Goal: Task Accomplishment & Management: Complete application form

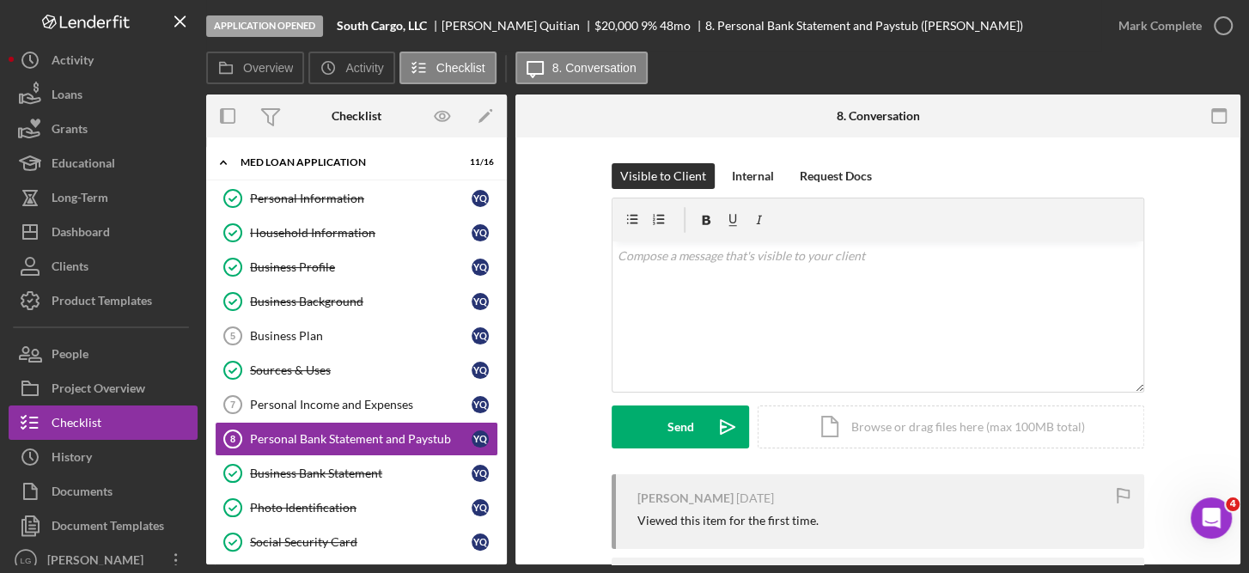
scroll to position [209, 0]
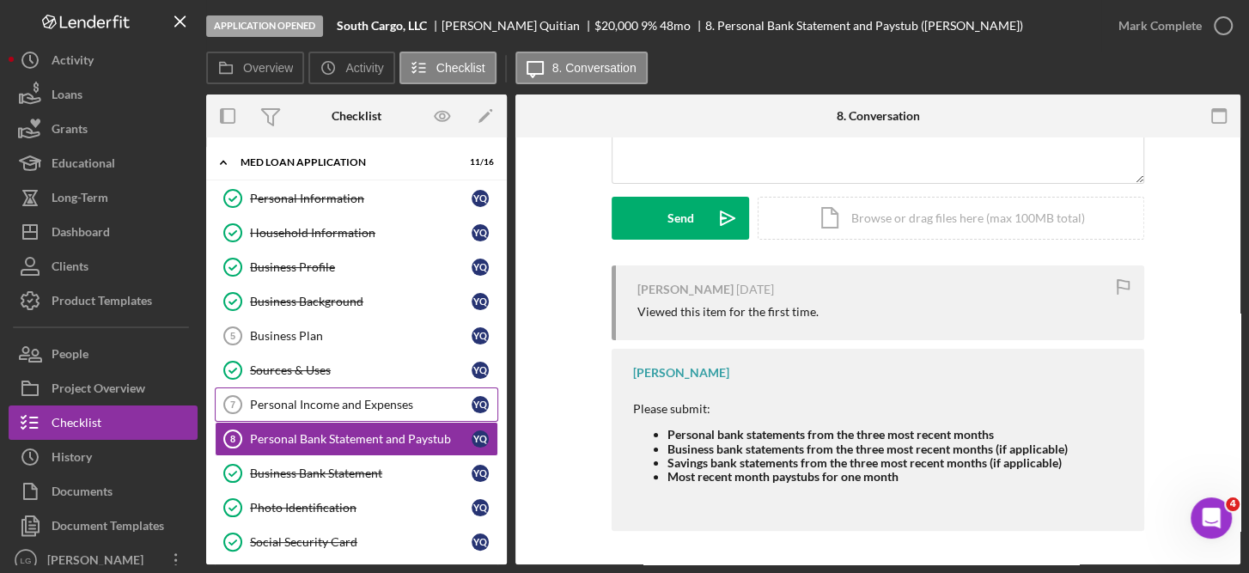
click at [278, 388] on link "Personal Income and Expenses 7 Personal Income and Expenses Y Q" at bounding box center [357, 405] width 284 height 34
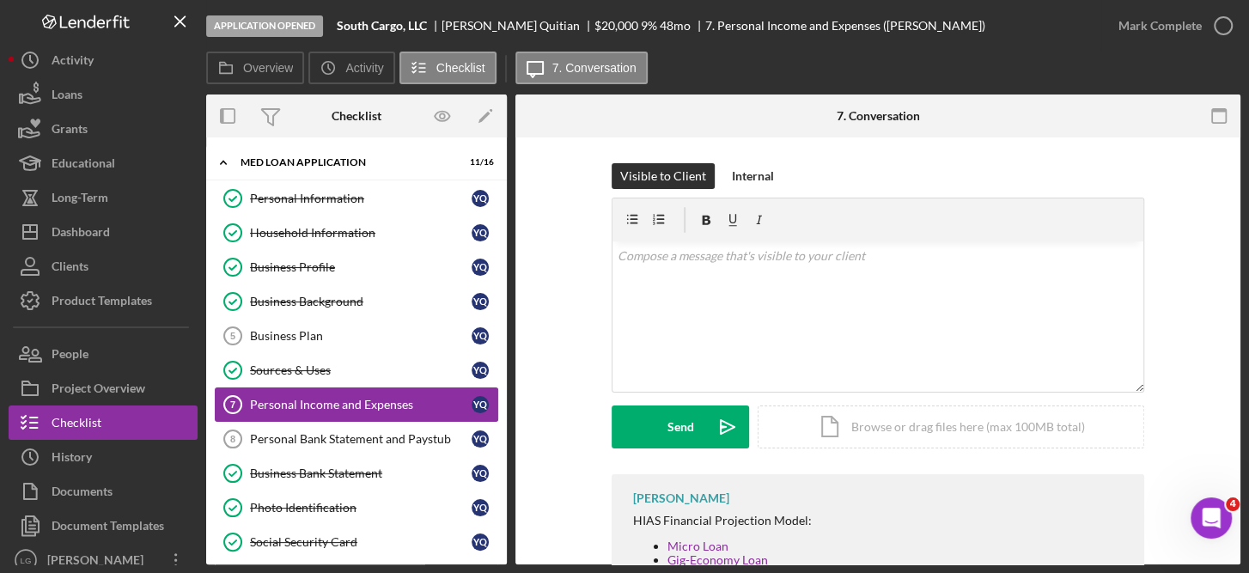
click at [365, 400] on div "Personal Income and Expenses" at bounding box center [361, 405] width 222 height 14
click at [921, 424] on div "Icon/Document Browse or drag files here (max 100MB total) Tap to choose files o…" at bounding box center [951, 427] width 387 height 43
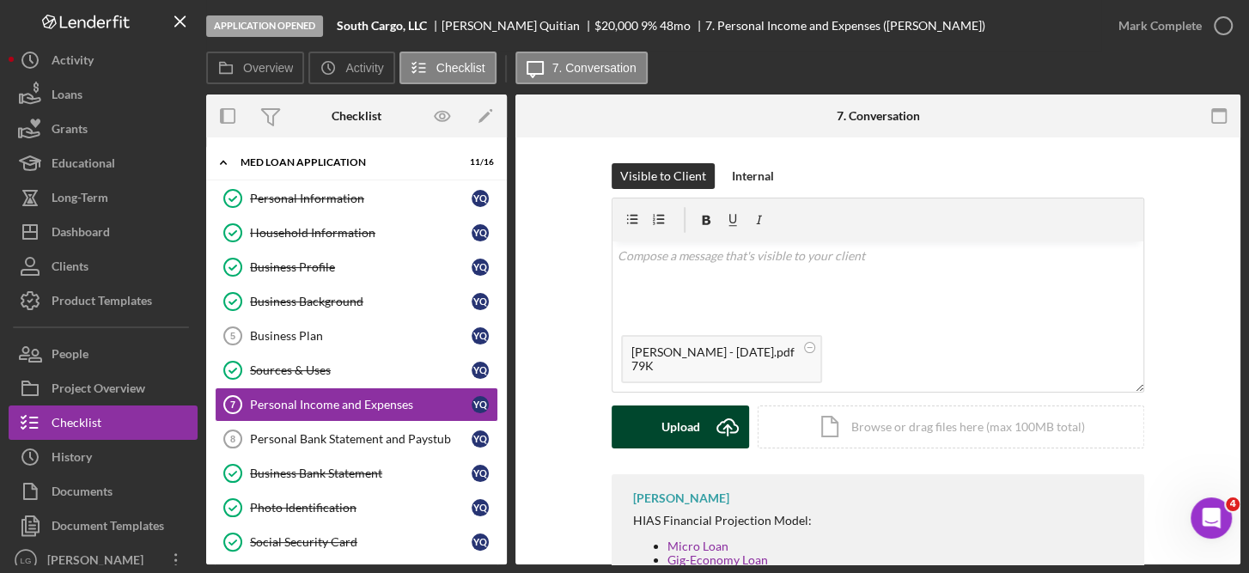
click at [689, 424] on div "Upload" at bounding box center [681, 427] width 39 height 43
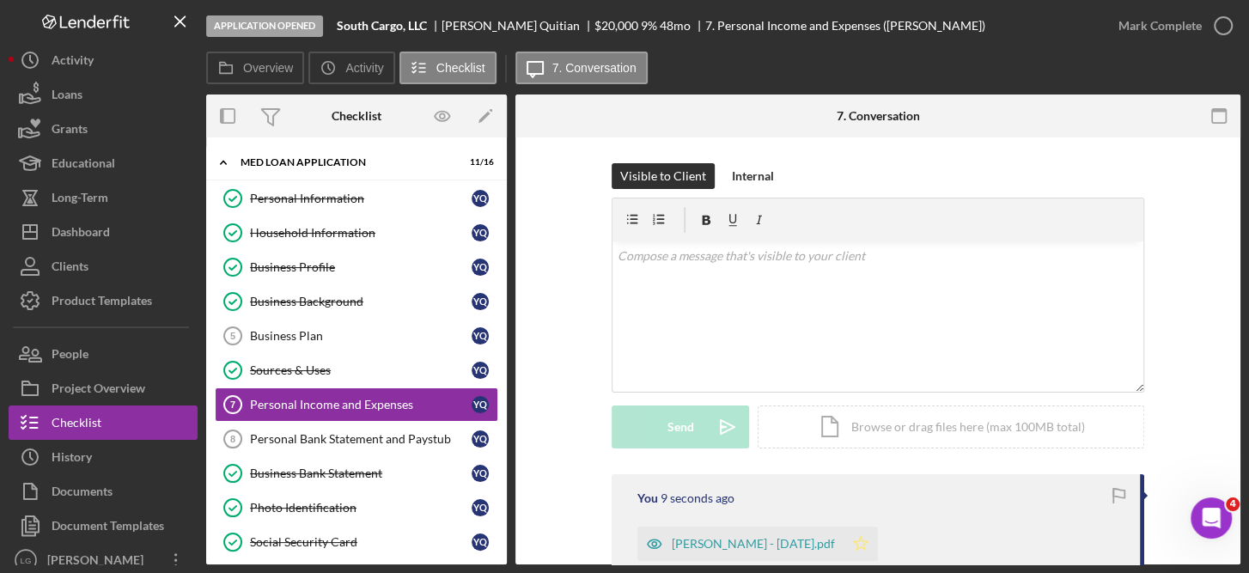
click at [844, 544] on icon "Icon/Star" at bounding box center [861, 544] width 34 height 34
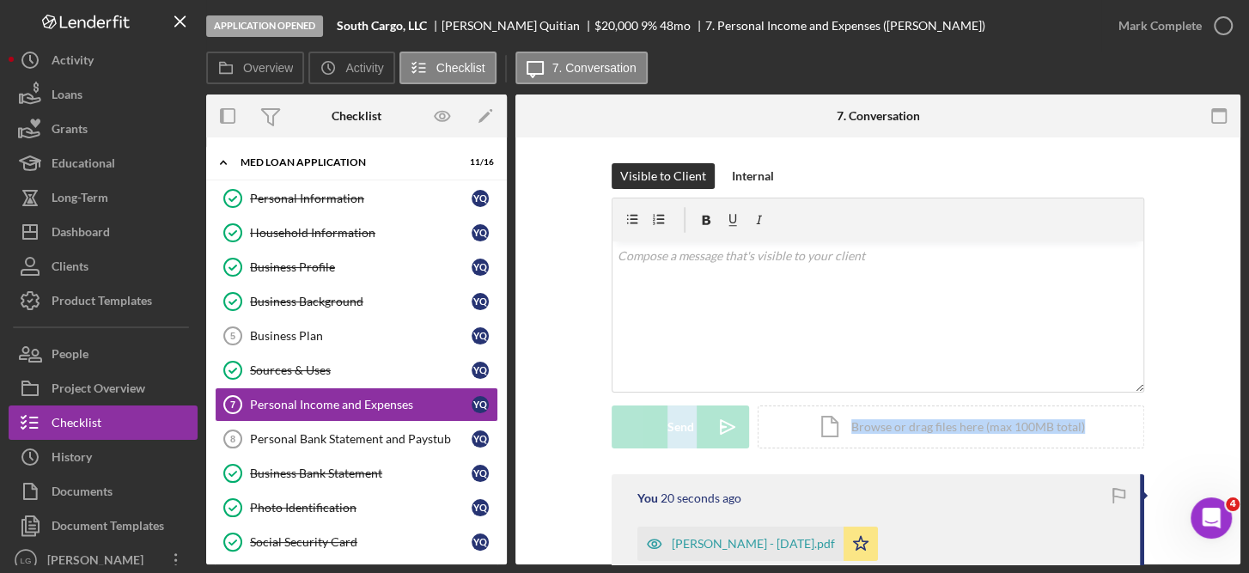
drag, startPoint x: 1240, startPoint y: 359, endPoint x: 1248, endPoint y: 436, distance: 76.9
click at [1248, 436] on div "Application Opened South Cargo, LLC [PERSON_NAME] $20,000 $20,000 9 % 48 mo 7. …" at bounding box center [624, 286] width 1249 height 573
drag, startPoint x: 1248, startPoint y: 436, endPoint x: 1232, endPoint y: 443, distance: 17.3
click at [1232, 443] on div "Visible to Client Internal v Color teal Color pink Remove color Add row above A…" at bounding box center [878, 500] width 725 height 726
click at [844, 543] on icon "Icon/Star" at bounding box center [861, 544] width 34 height 34
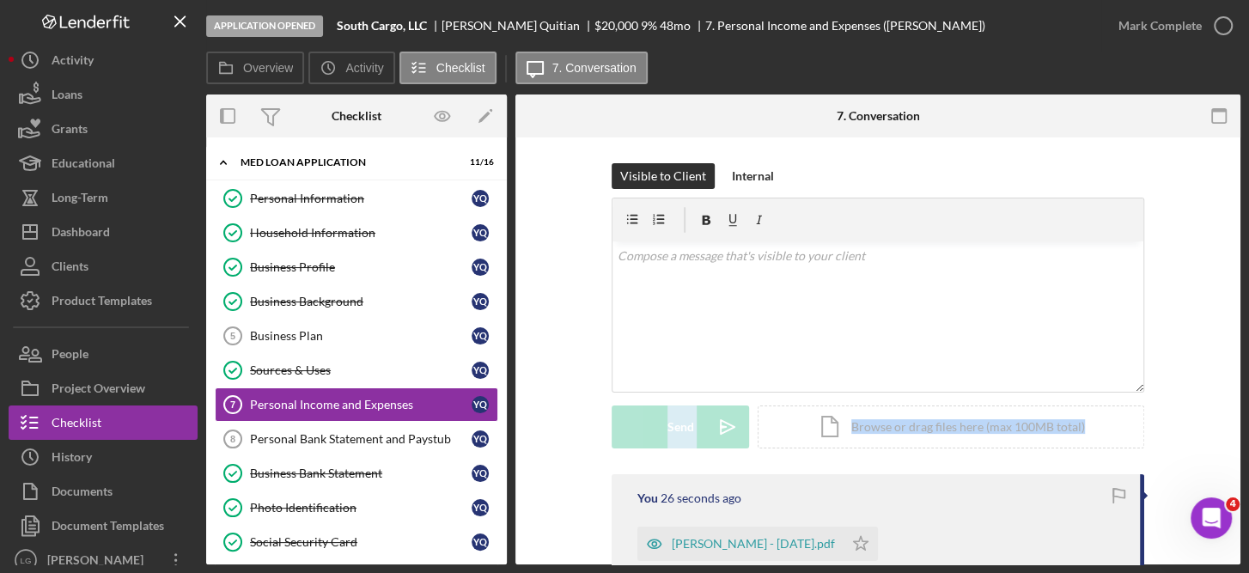
scroll to position [298, 0]
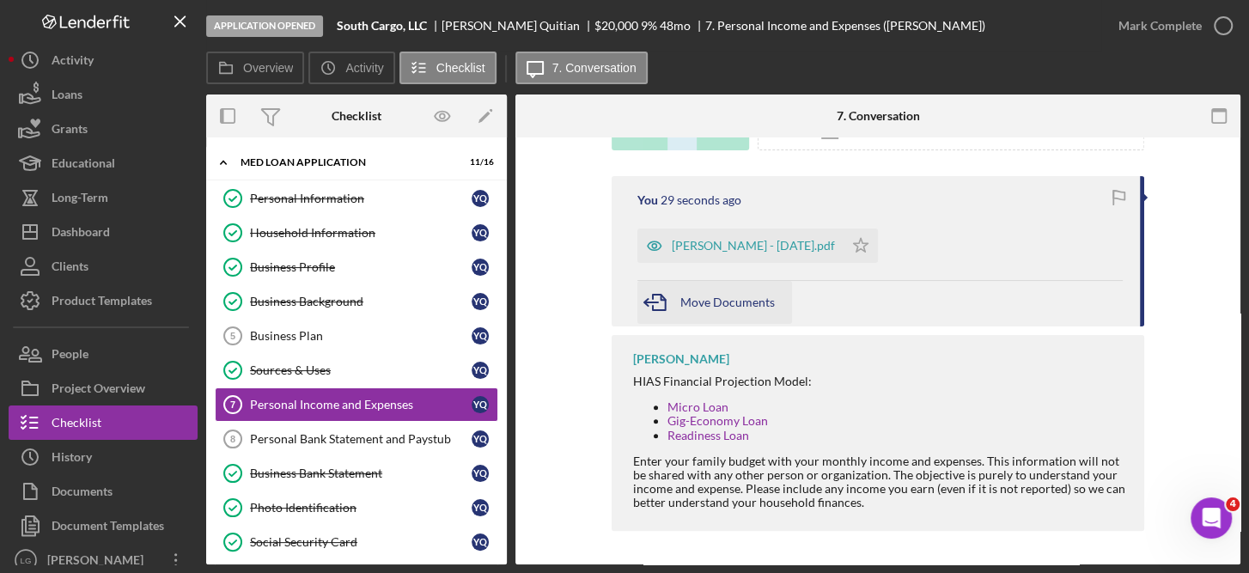
click at [750, 298] on span "Move Documents" at bounding box center [728, 302] width 95 height 15
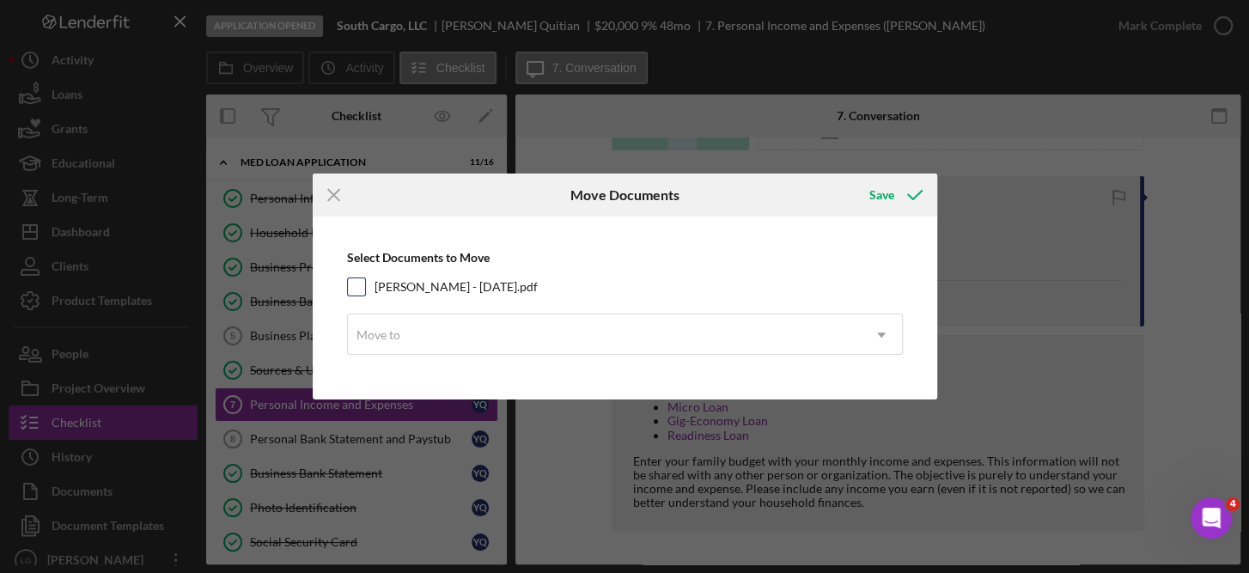
click at [363, 284] on input "[PERSON_NAME] - [DATE].pdf" at bounding box center [356, 286] width 17 height 17
checkbox input "true"
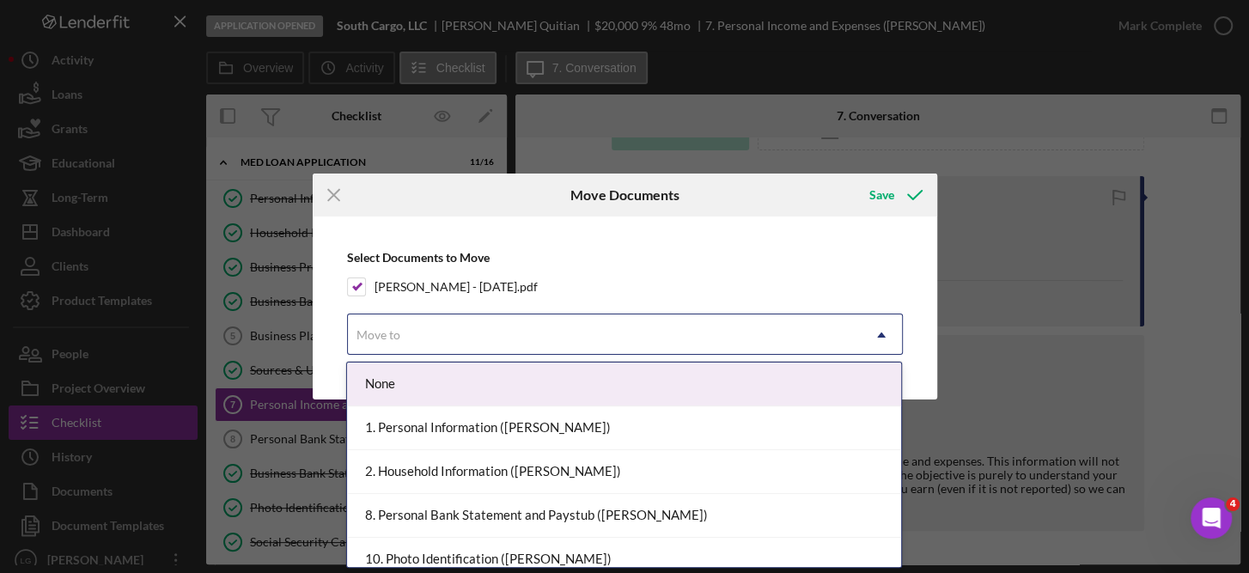
click at [884, 335] on icon "Icon/Dropdown Arrow" at bounding box center [881, 334] width 41 height 41
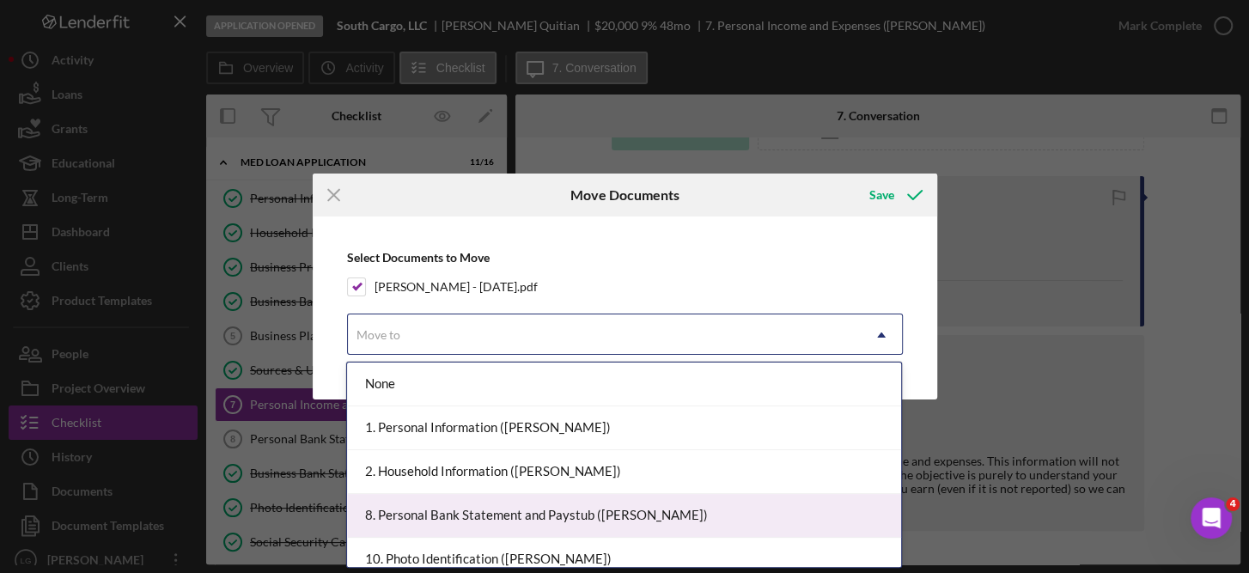
click at [574, 512] on div "8. Personal Bank Statement and Paystub ([PERSON_NAME])" at bounding box center [624, 516] width 554 height 44
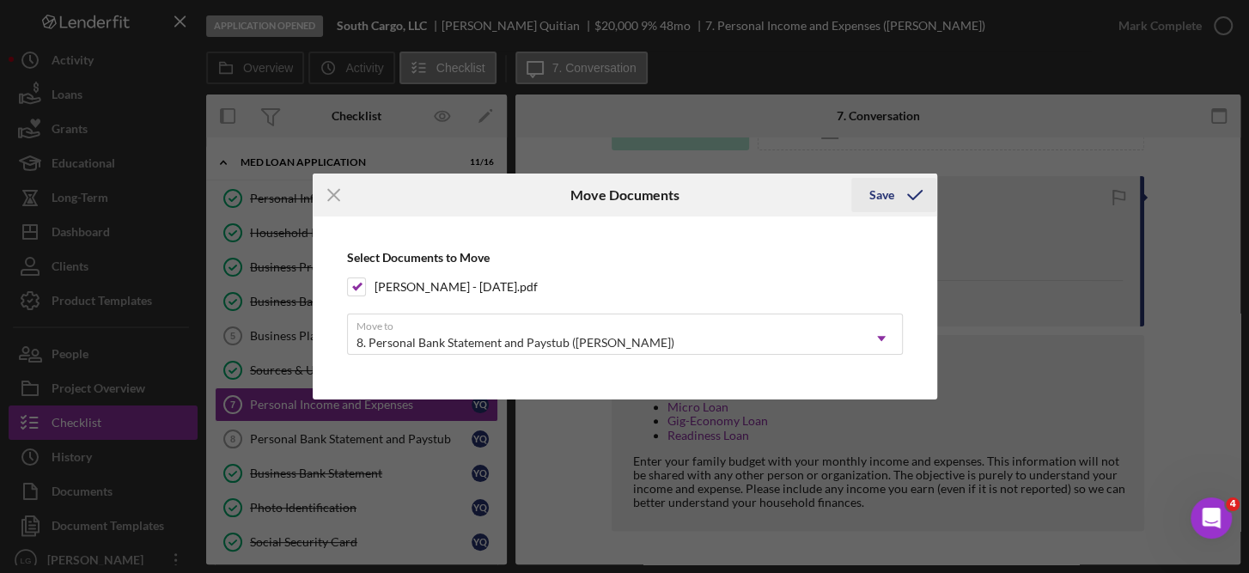
click at [889, 193] on div "Save" at bounding box center [881, 195] width 25 height 34
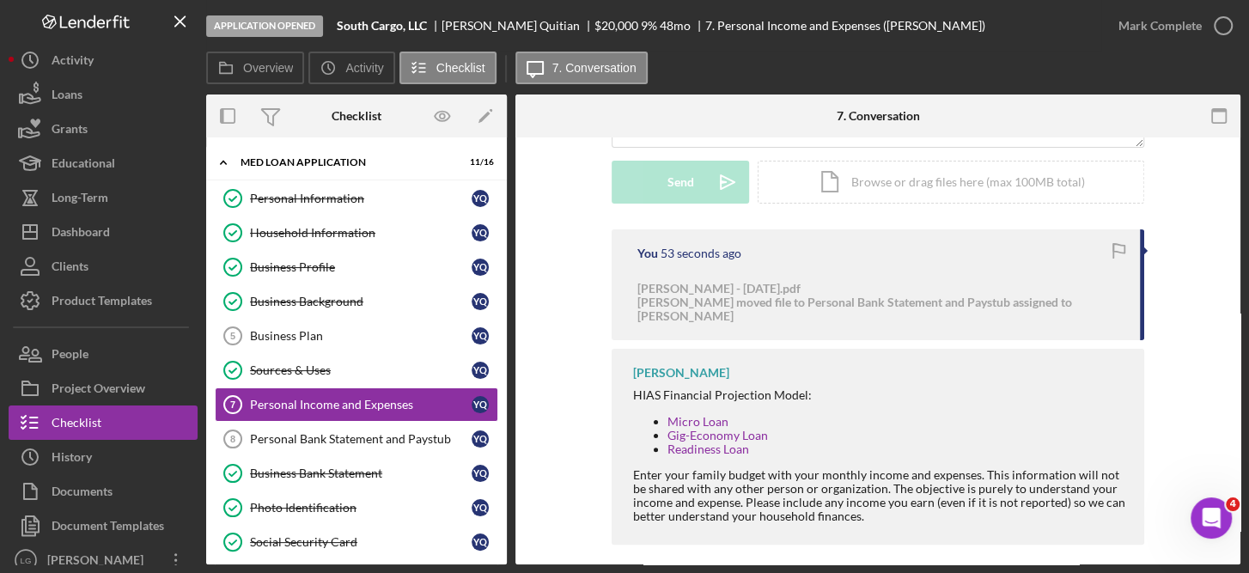
drag, startPoint x: 500, startPoint y: 343, endPoint x: 504, endPoint y: 408, distance: 65.4
click at [504, 408] on div "Icon/Expander MED Loan Application 11 / 16 Personal Information Personal Inform…" at bounding box center [356, 350] width 301 height 427
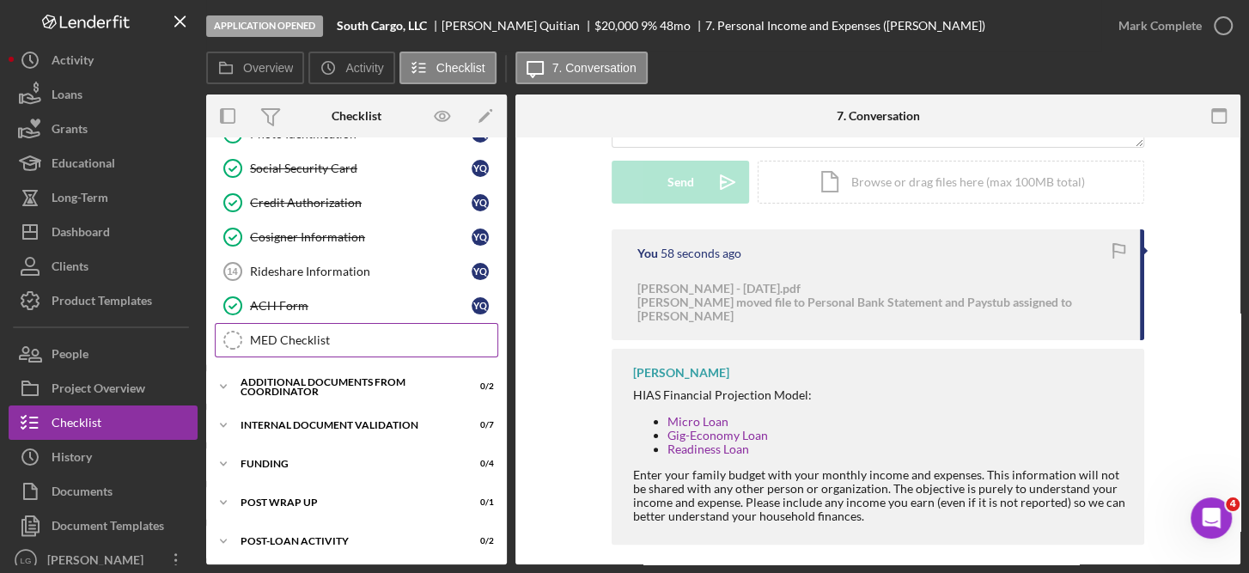
click at [273, 337] on div "MED Checklist" at bounding box center [373, 340] width 247 height 14
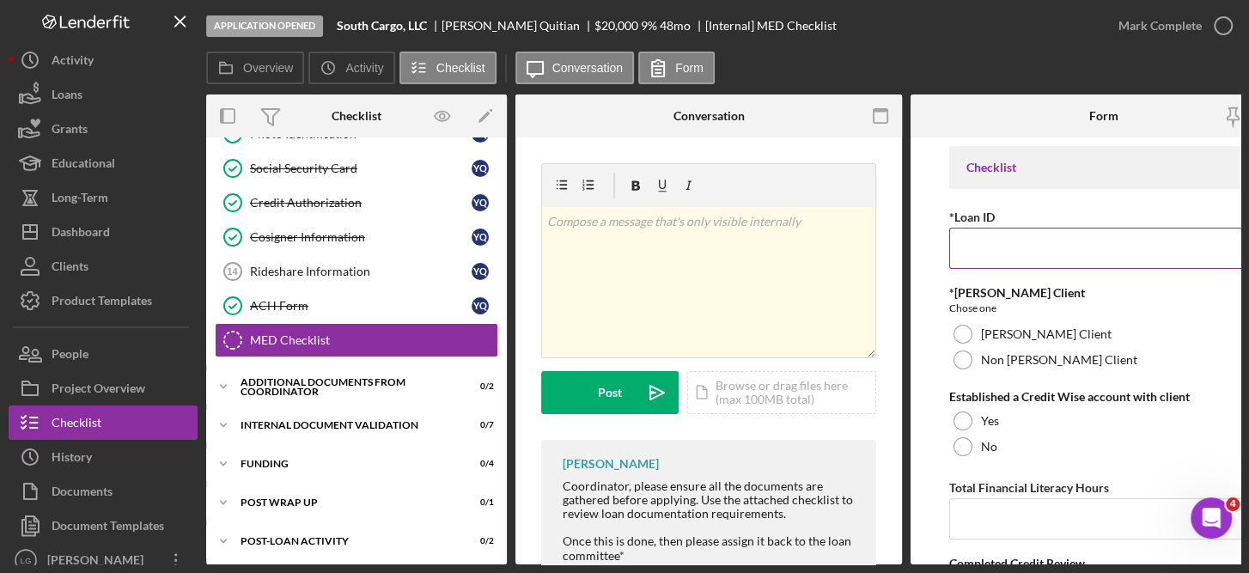
click at [991, 245] on input "*Loan ID" at bounding box center [1103, 248] width 309 height 41
click at [1039, 252] on input "JFCSFY25" at bounding box center [1103, 248] width 309 height 41
type input "JFCSFY2524"
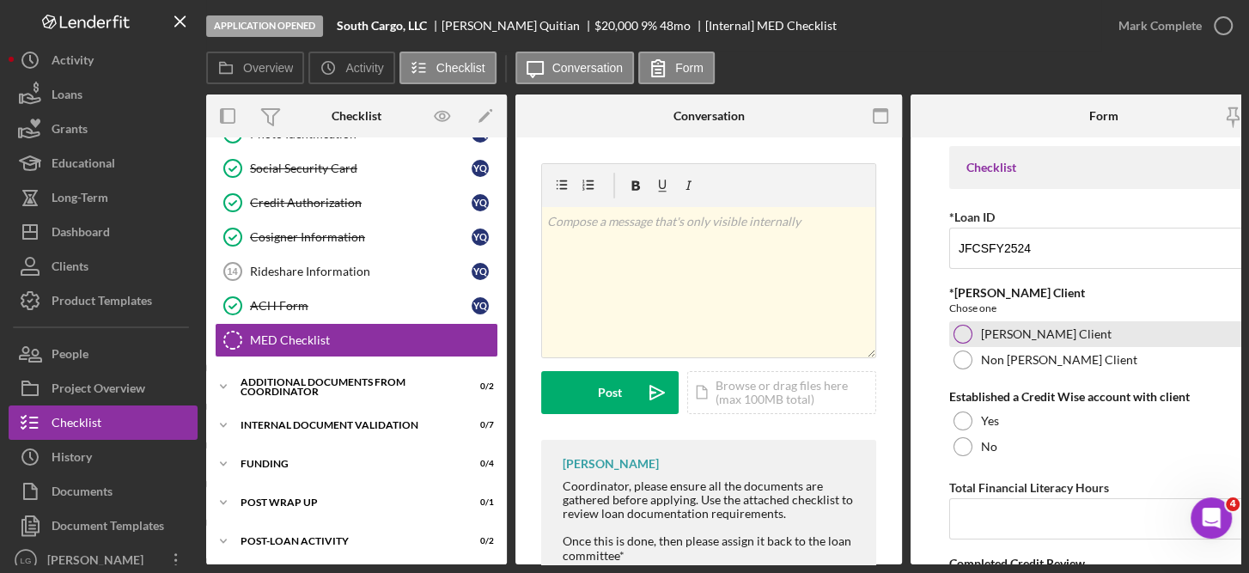
click at [998, 329] on label "[PERSON_NAME] Client" at bounding box center [1046, 334] width 131 height 14
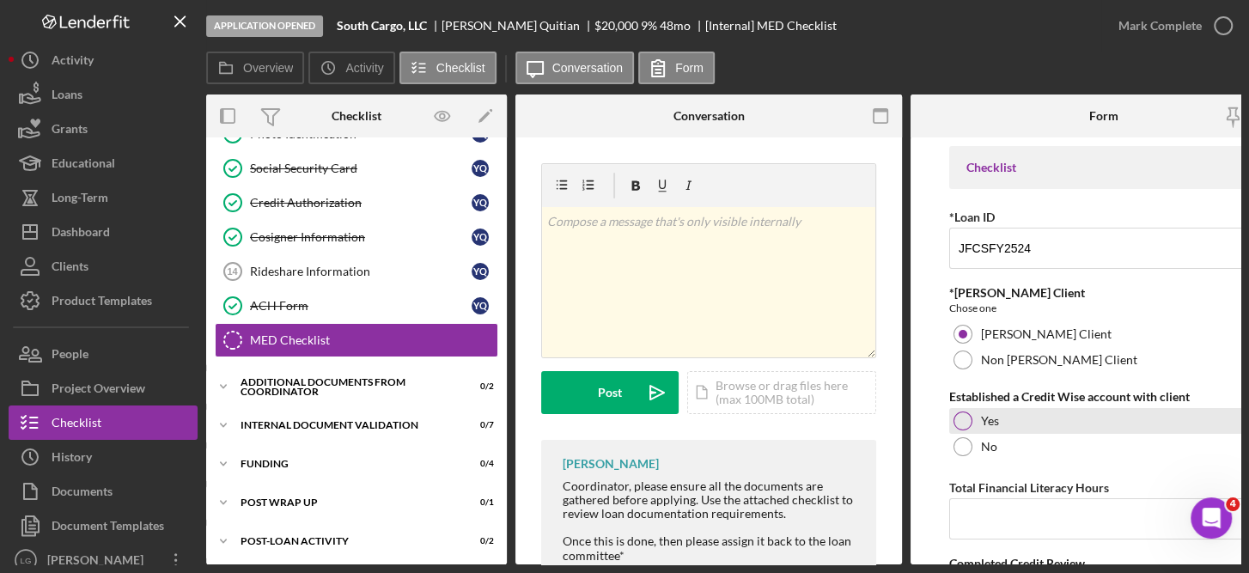
click at [962, 420] on div at bounding box center [963, 421] width 19 height 19
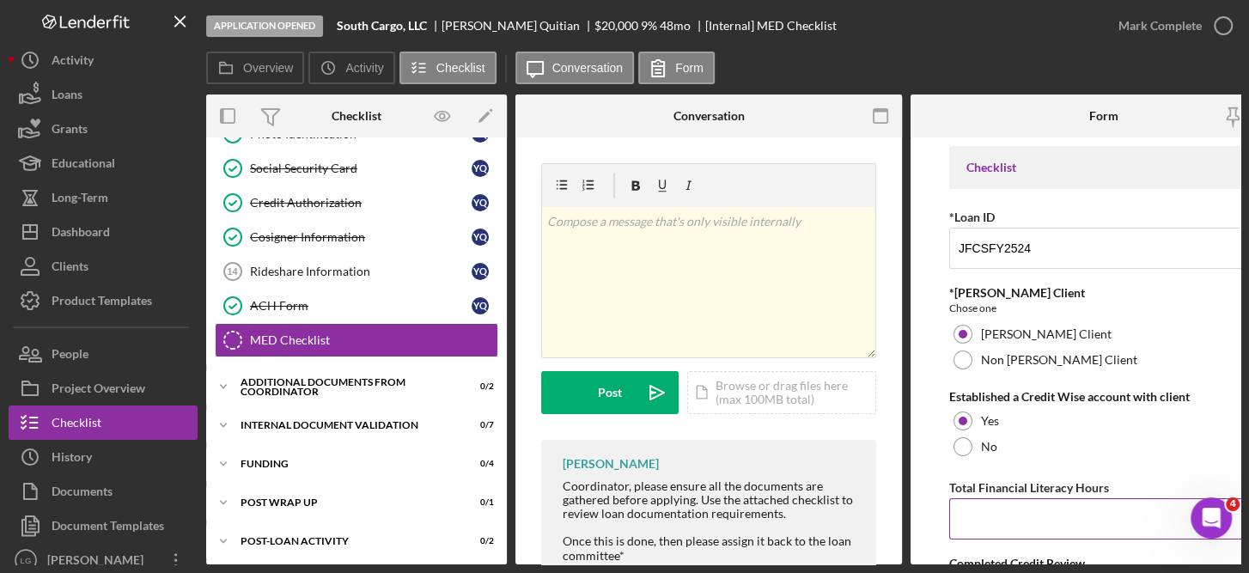
click at [992, 516] on input "Total Financial Literacy Hours" at bounding box center [1103, 518] width 309 height 41
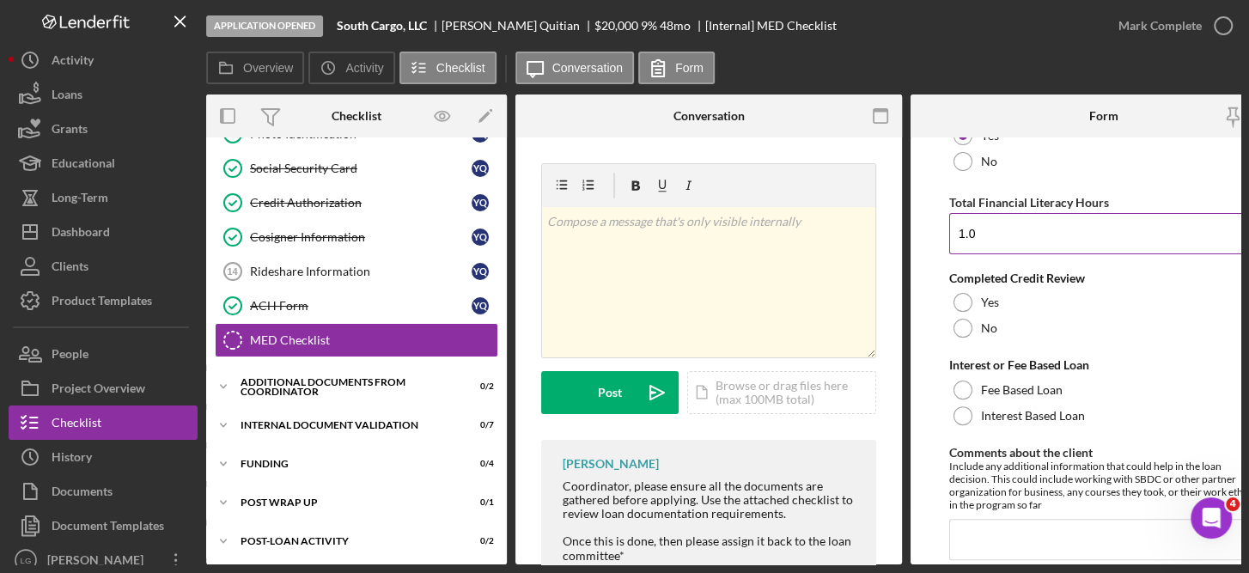
scroll to position [286, 0]
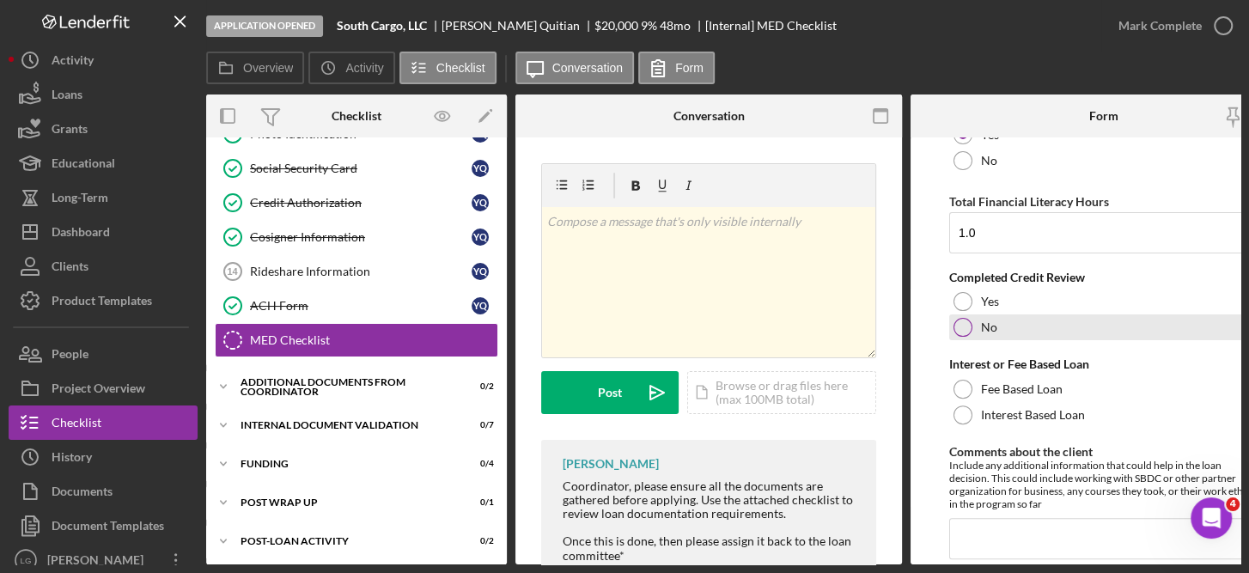
type input "1"
click at [962, 327] on div at bounding box center [963, 327] width 19 height 19
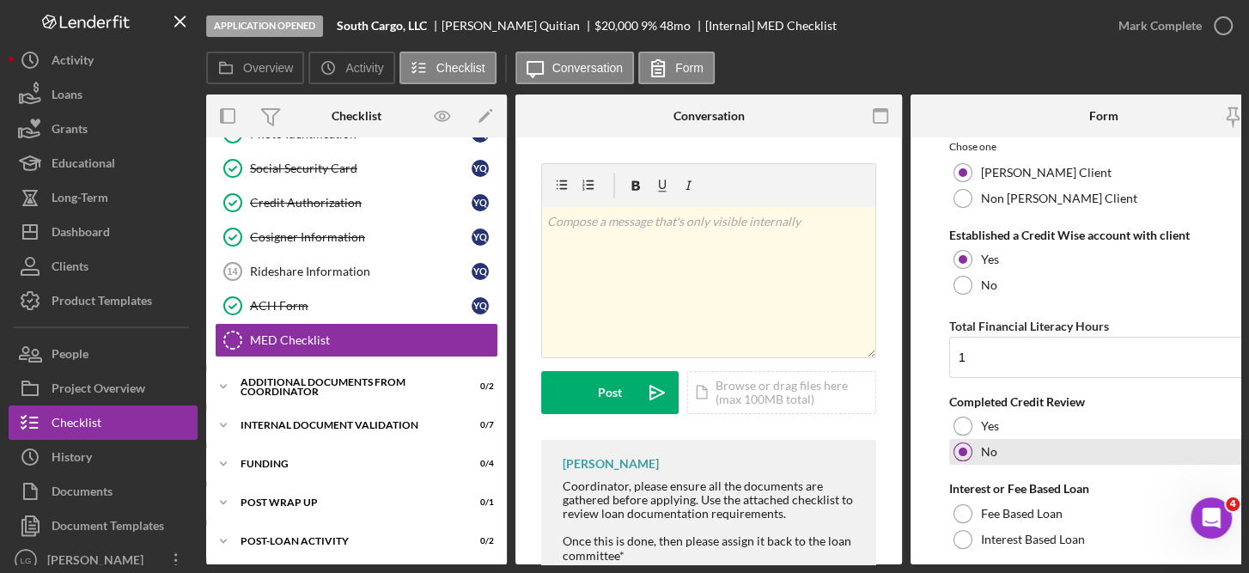
scroll to position [162, 0]
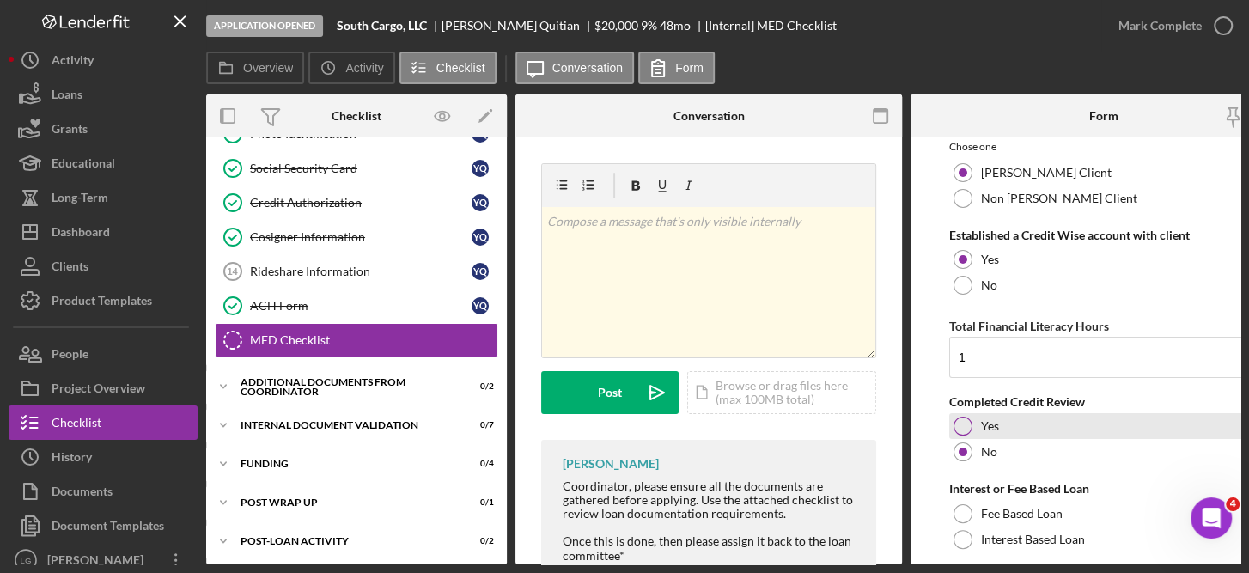
click at [964, 424] on div at bounding box center [963, 426] width 19 height 19
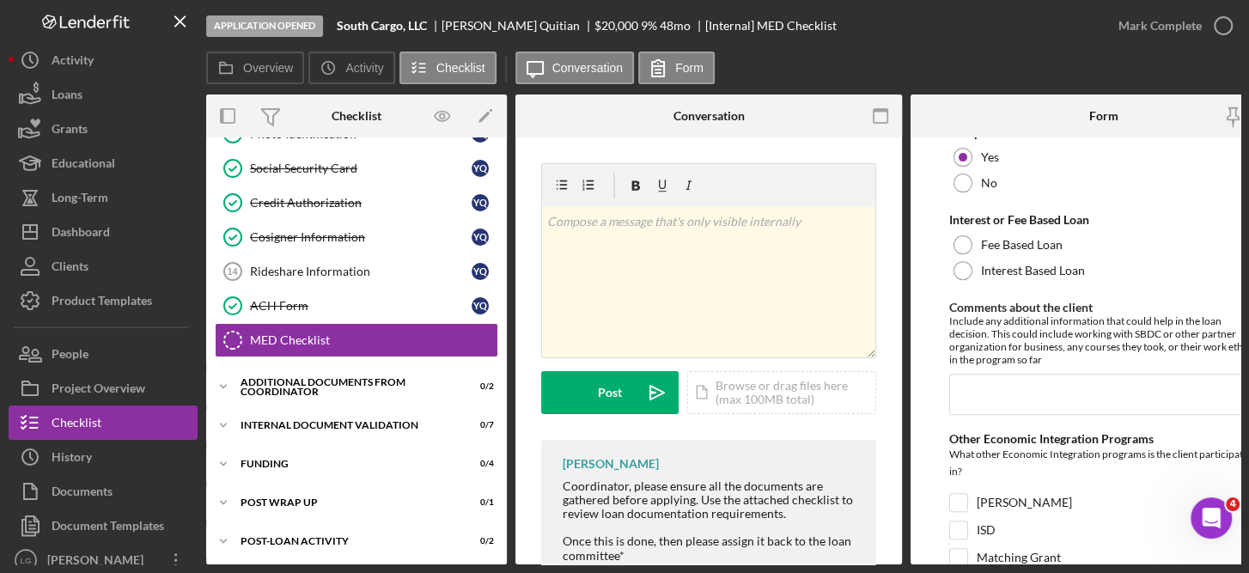
scroll to position [443, 0]
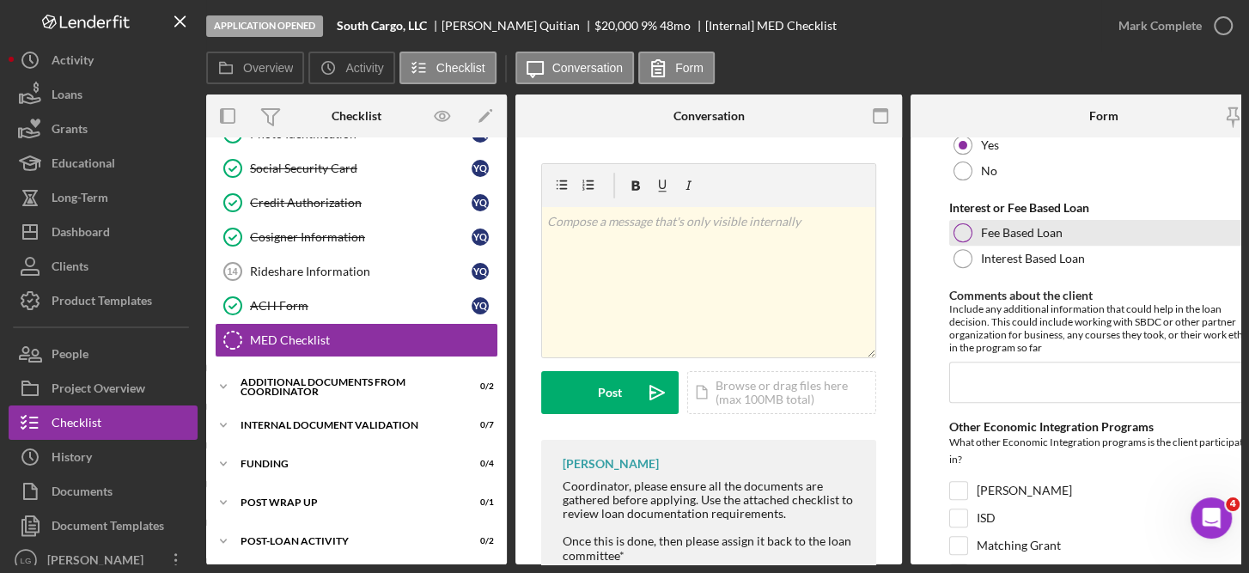
click at [968, 234] on div at bounding box center [963, 232] width 19 height 19
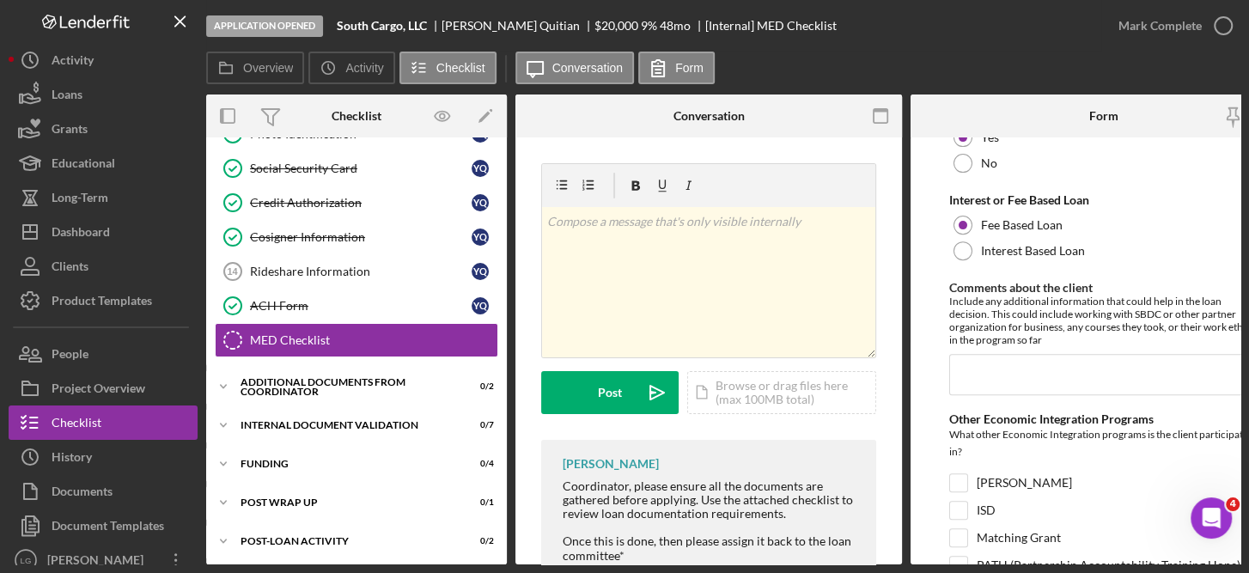
scroll to position [465, 0]
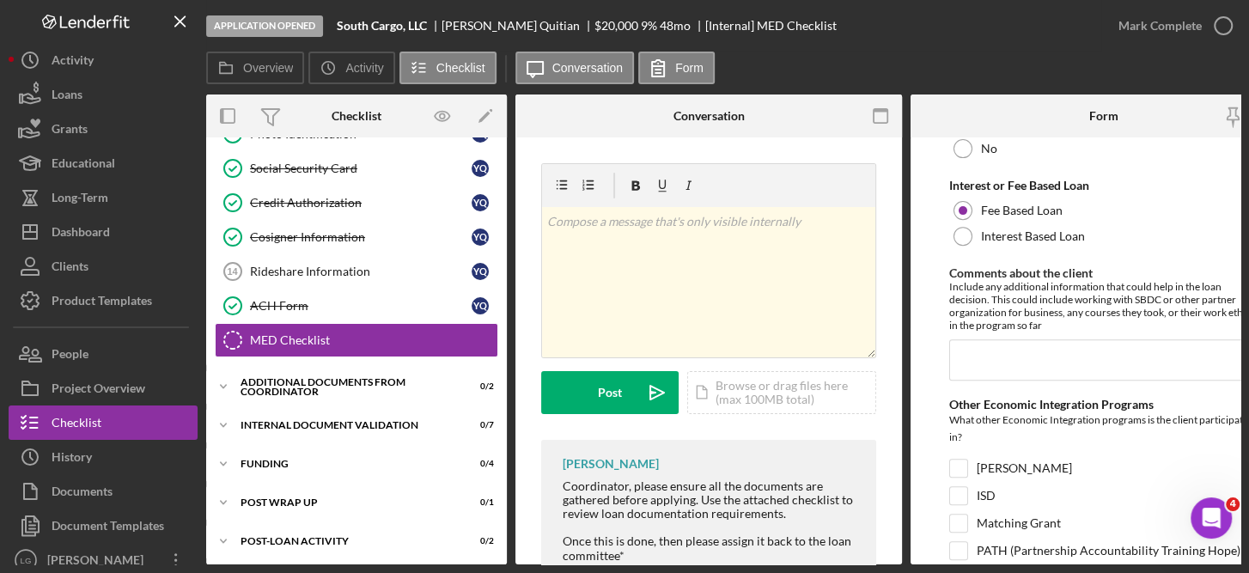
click at [514, 393] on div "Overview Internal Workflow Stage Application Opened Icon/Dropdown Arrow Archive…" at bounding box center [723, 330] width 1035 height 470
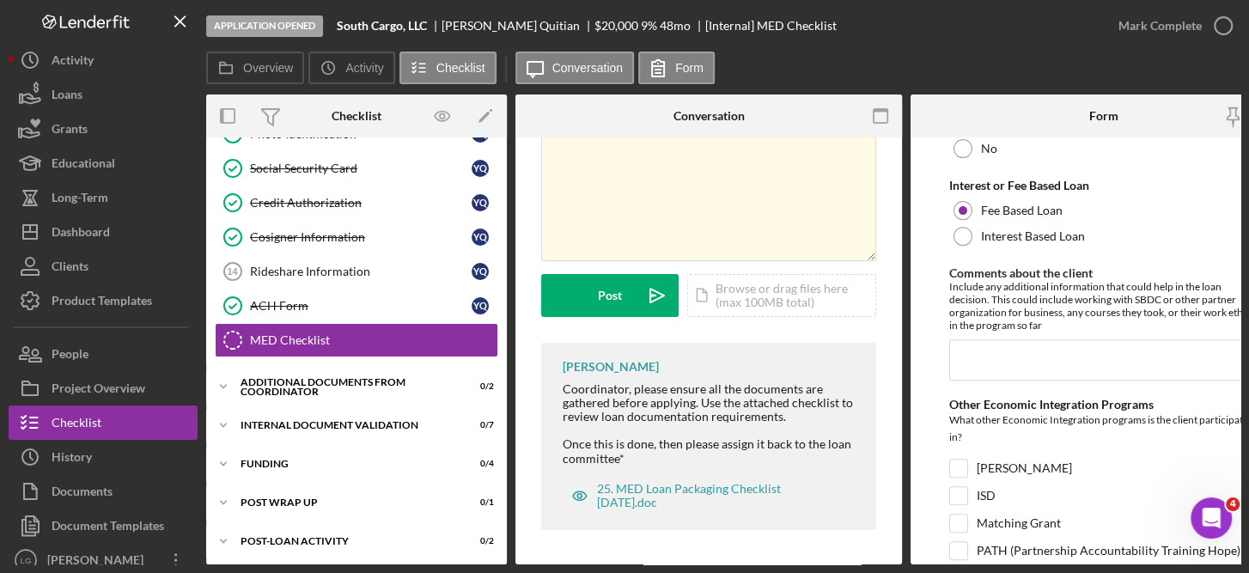
scroll to position [101, 0]
click at [688, 488] on div "25. MED Loan Packaging Checklist [DATE].doc" at bounding box center [719, 495] width 245 height 27
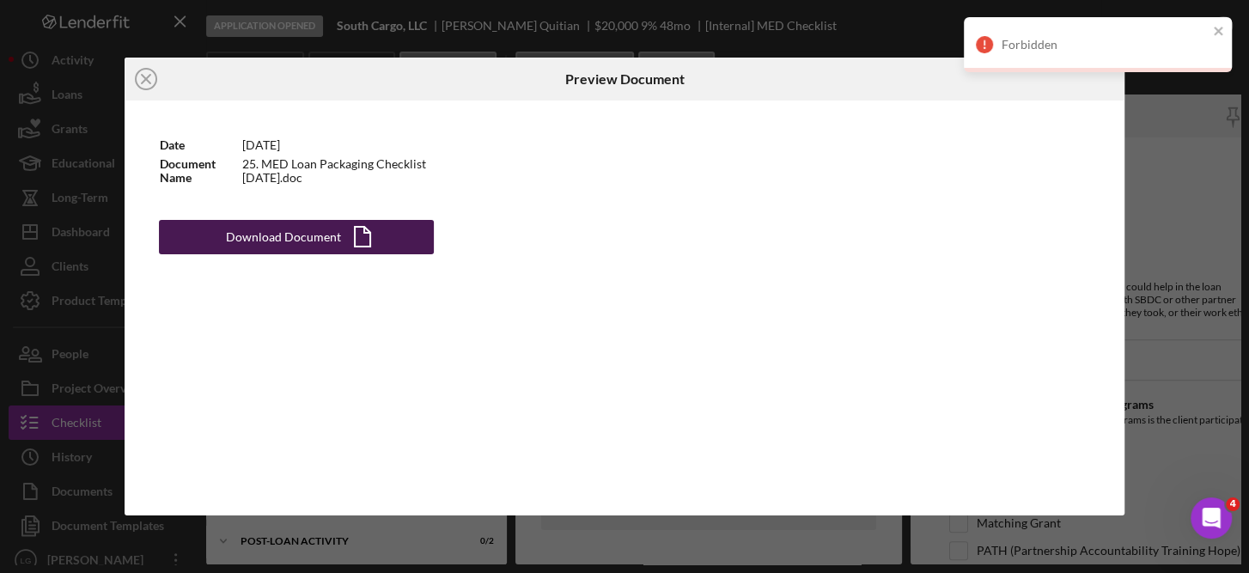
click at [294, 235] on div "Download Document" at bounding box center [283, 237] width 115 height 34
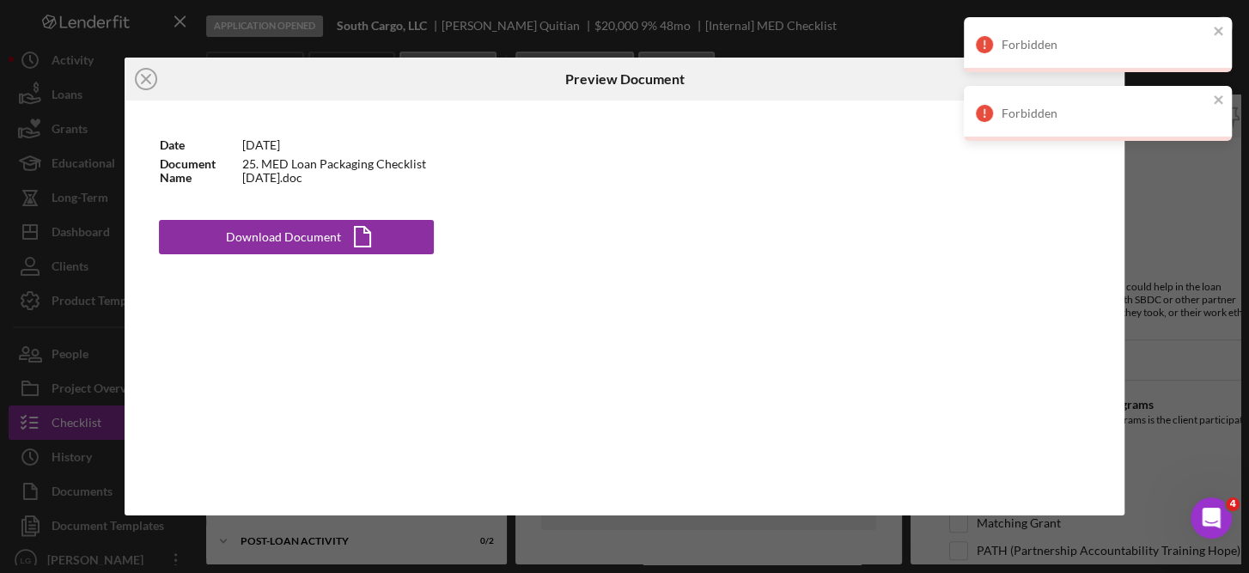
click at [1209, 100] on div "Forbidden" at bounding box center [1092, 113] width 242 height 27
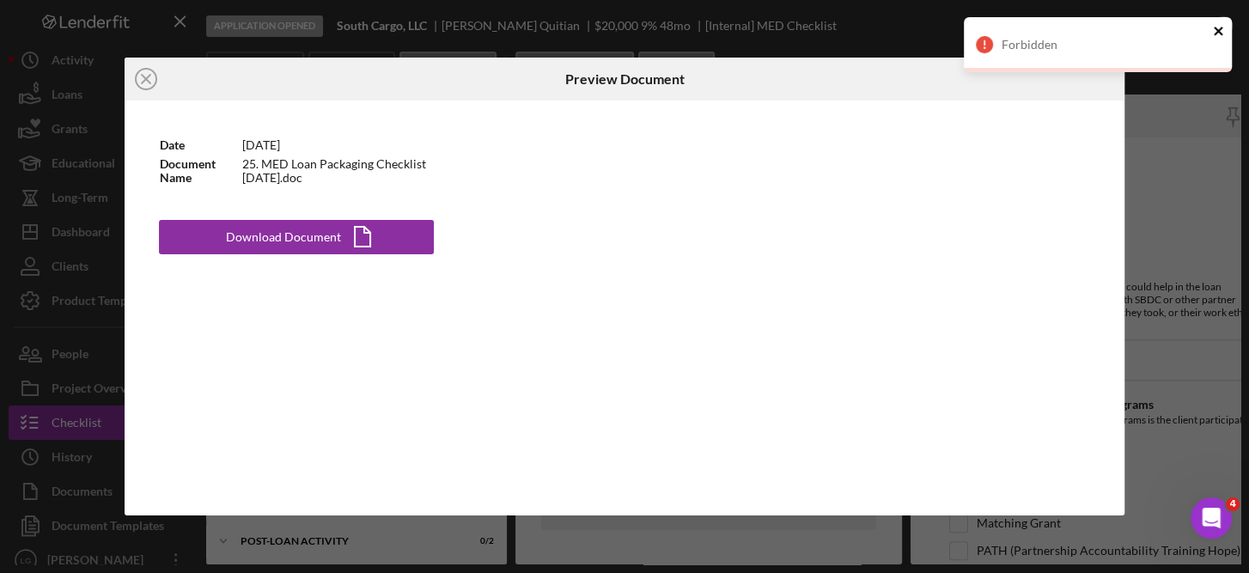
click at [1214, 27] on icon "close" at bounding box center [1219, 31] width 12 height 14
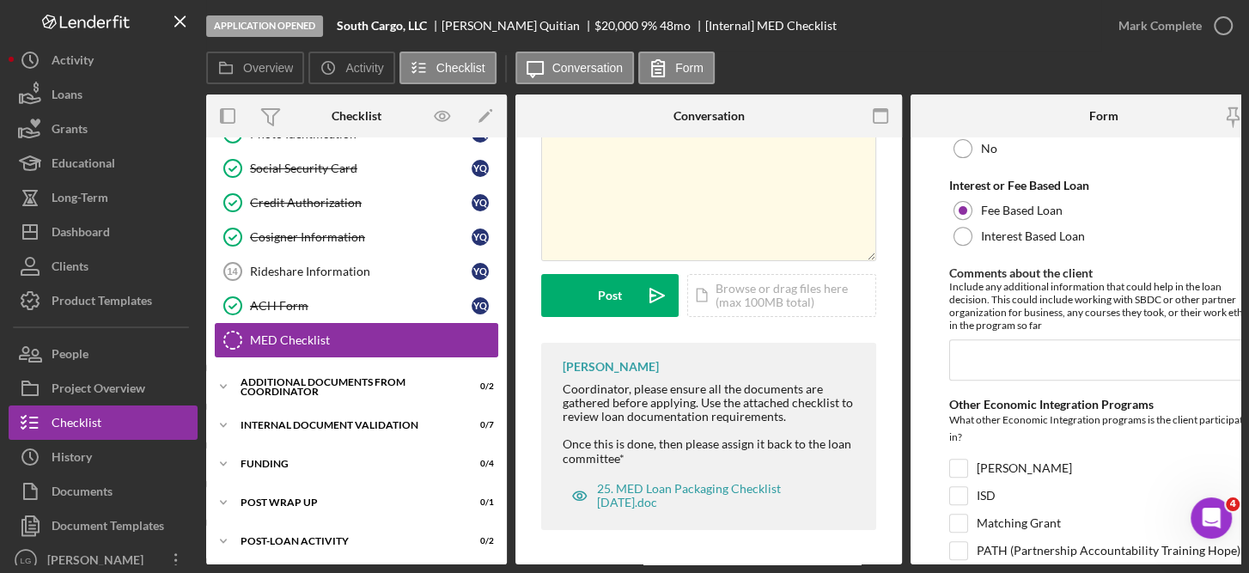
click at [296, 342] on link "MED Checklist MED Checklist" at bounding box center [357, 340] width 284 height 34
click at [243, 331] on icon "MED Checklist" at bounding box center [232, 340] width 43 height 43
click at [1230, 474] on div "[PERSON_NAME]" at bounding box center [1103, 472] width 309 height 27
click at [357, 333] on div "MED Checklist" at bounding box center [373, 340] width 247 height 14
click at [258, 323] on link "MED Checklist MED Checklist" at bounding box center [357, 340] width 284 height 34
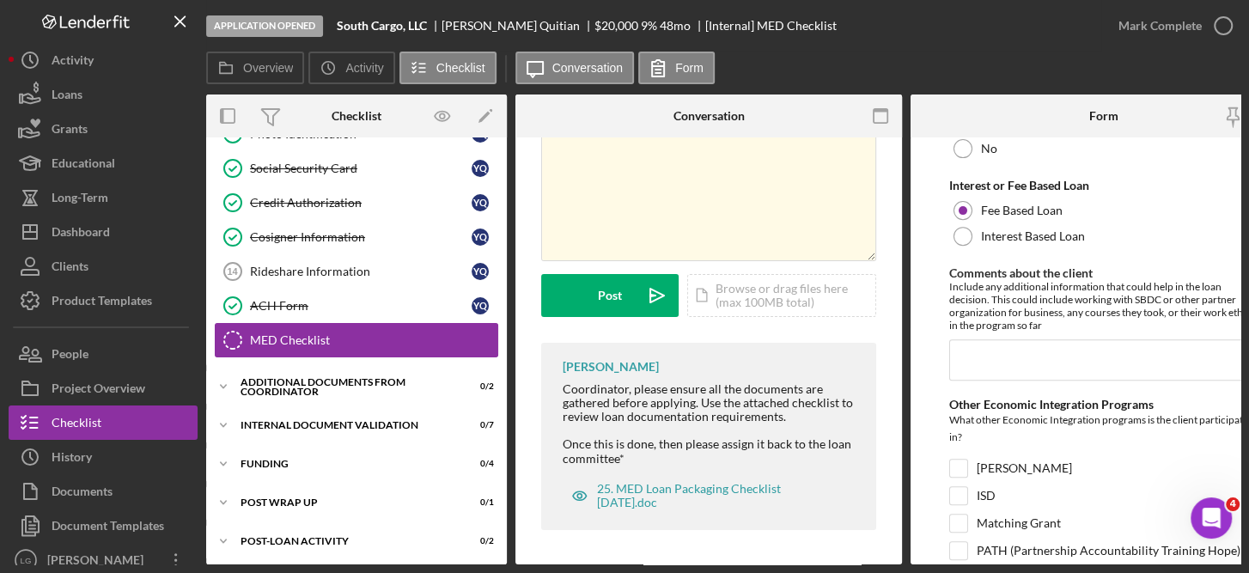
click at [235, 338] on icon "MED Checklist" at bounding box center [232, 340] width 43 height 43
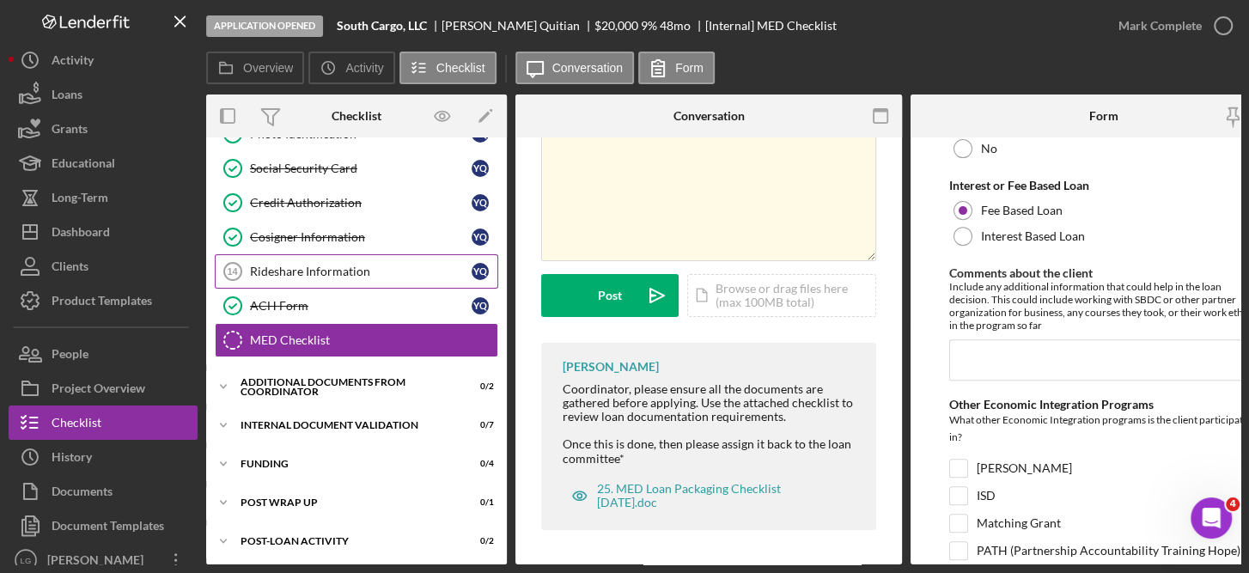
click at [341, 256] on link "Rideshare Information 14 Rideshare Information Y Q" at bounding box center [357, 271] width 284 height 34
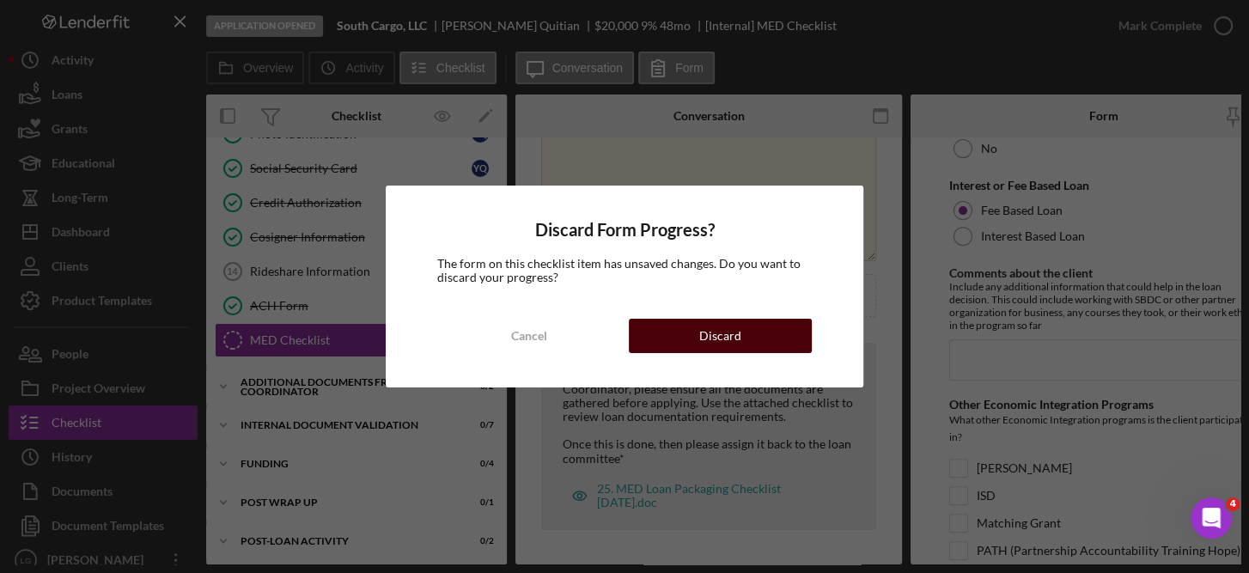
click at [740, 332] on button "Discard" at bounding box center [720, 336] width 183 height 34
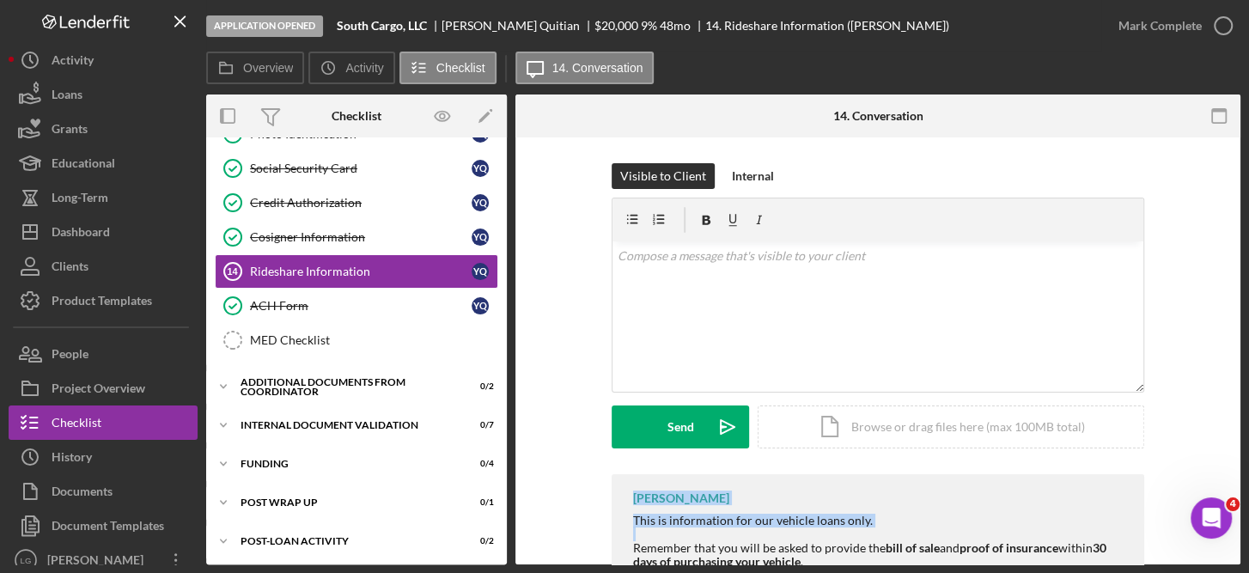
drag, startPoint x: 1244, startPoint y: 442, endPoint x: 1251, endPoint y: 532, distance: 90.5
click at [1248, 532] on html "Application Opened South Cargo, LLC [PERSON_NAME] $20,000 $20,000 9 % 48 mo 14.…" at bounding box center [624, 286] width 1249 height 573
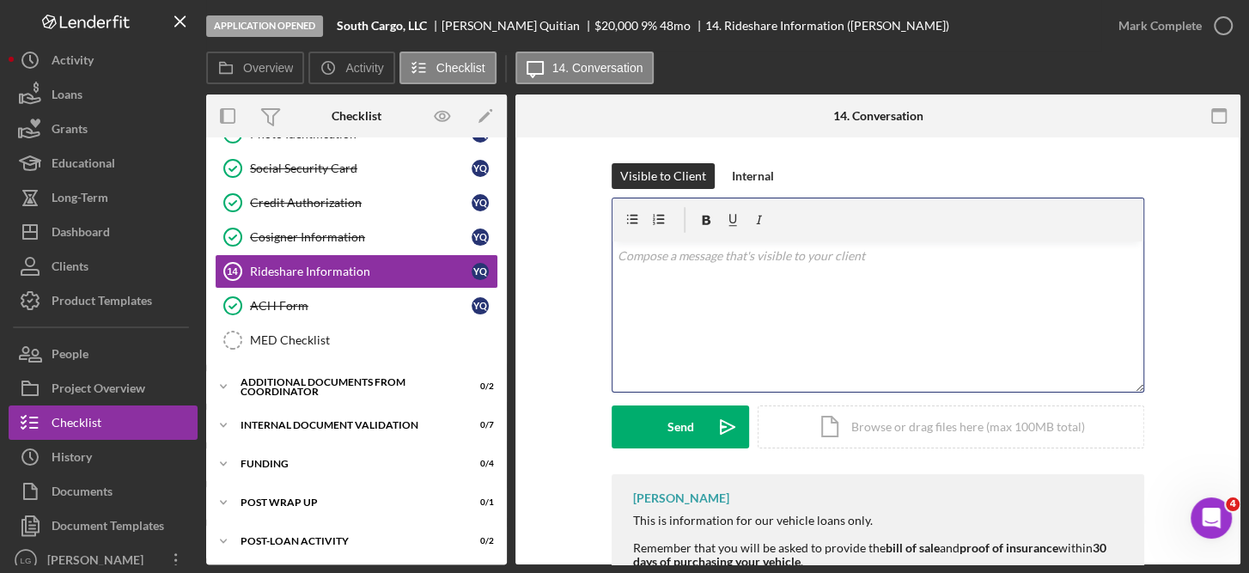
drag, startPoint x: 1251, startPoint y: 532, endPoint x: 1031, endPoint y: 380, distance: 267.4
click at [1031, 380] on div "v Color teal Color pink Remove color Add row above Add row below Add column bef…" at bounding box center [878, 316] width 531 height 150
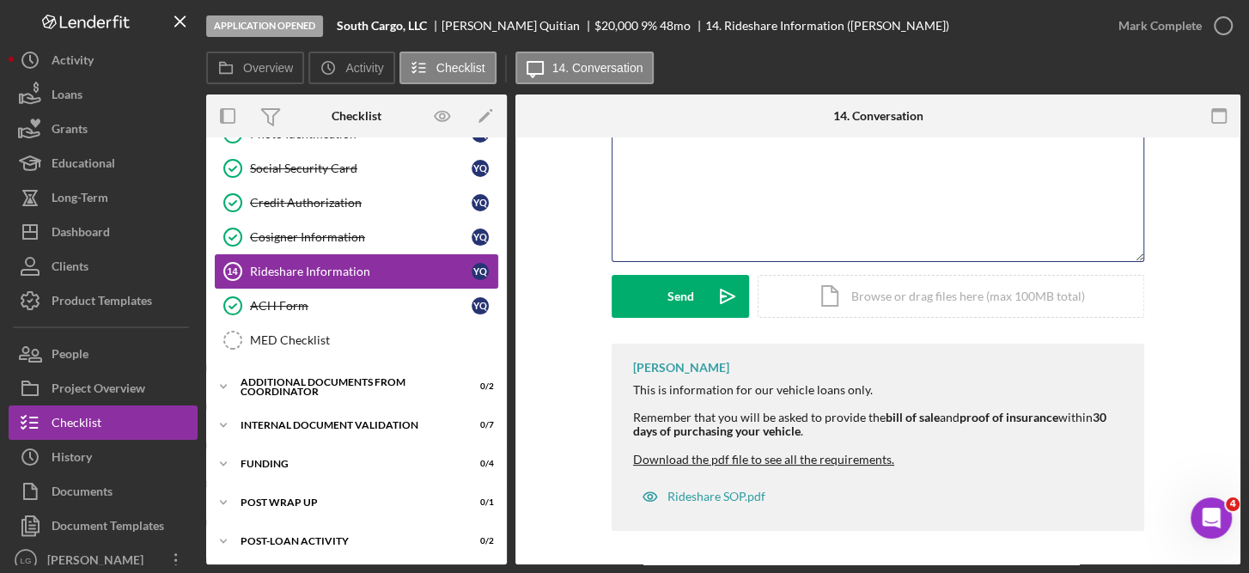
scroll to position [127, 0]
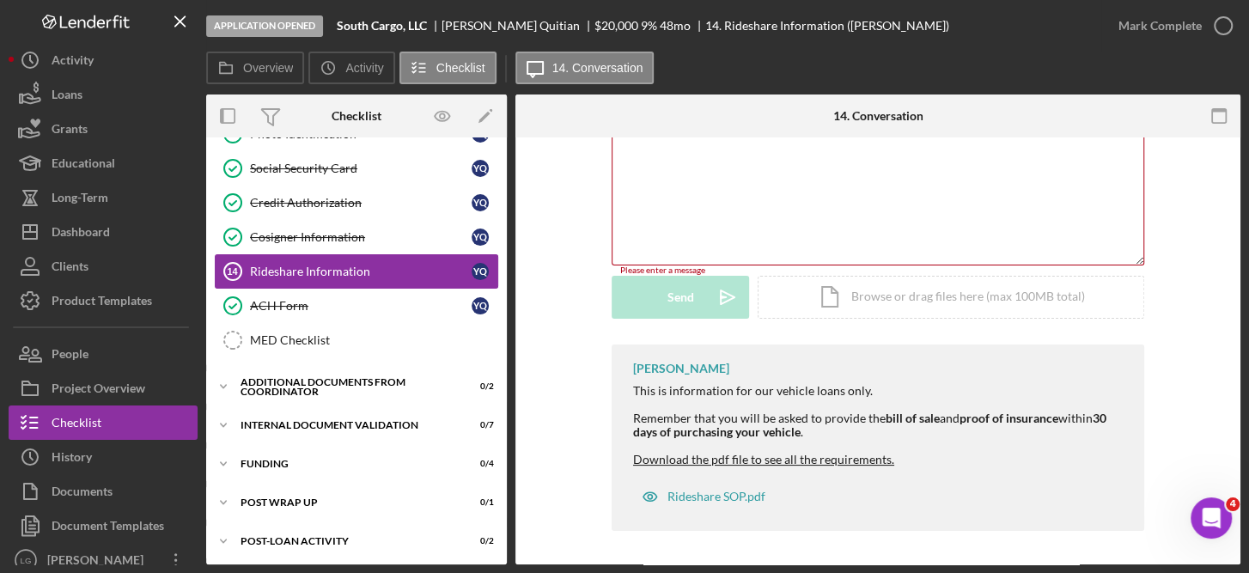
click at [360, 265] on div "Rideshare Information" at bounding box center [361, 272] width 222 height 14
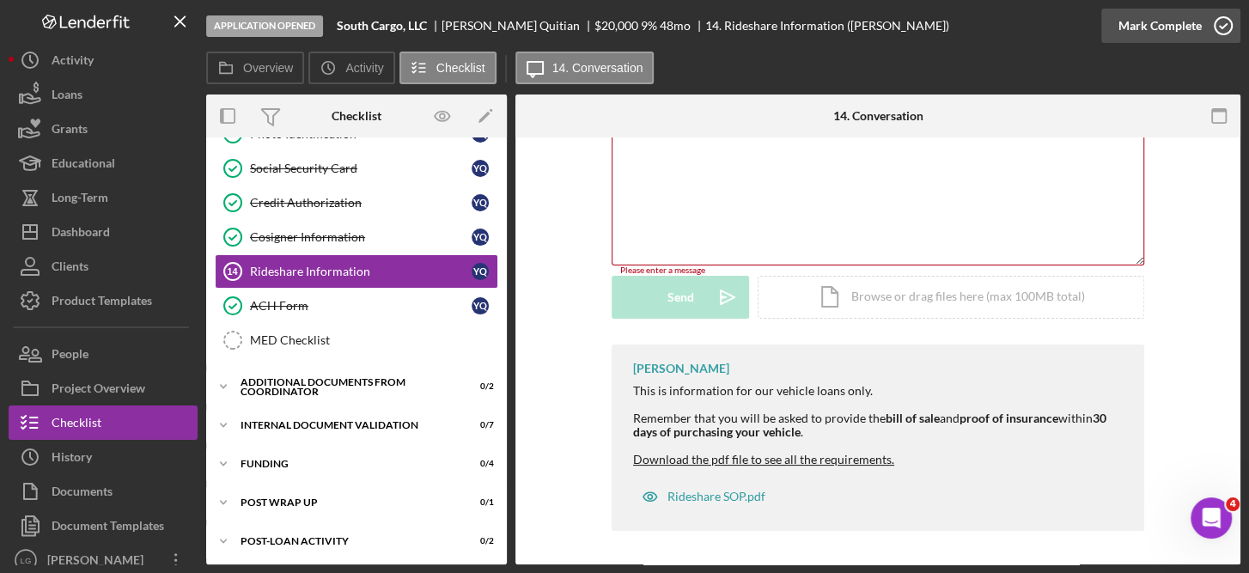
click at [1224, 17] on icon "button" at bounding box center [1223, 25] width 43 height 43
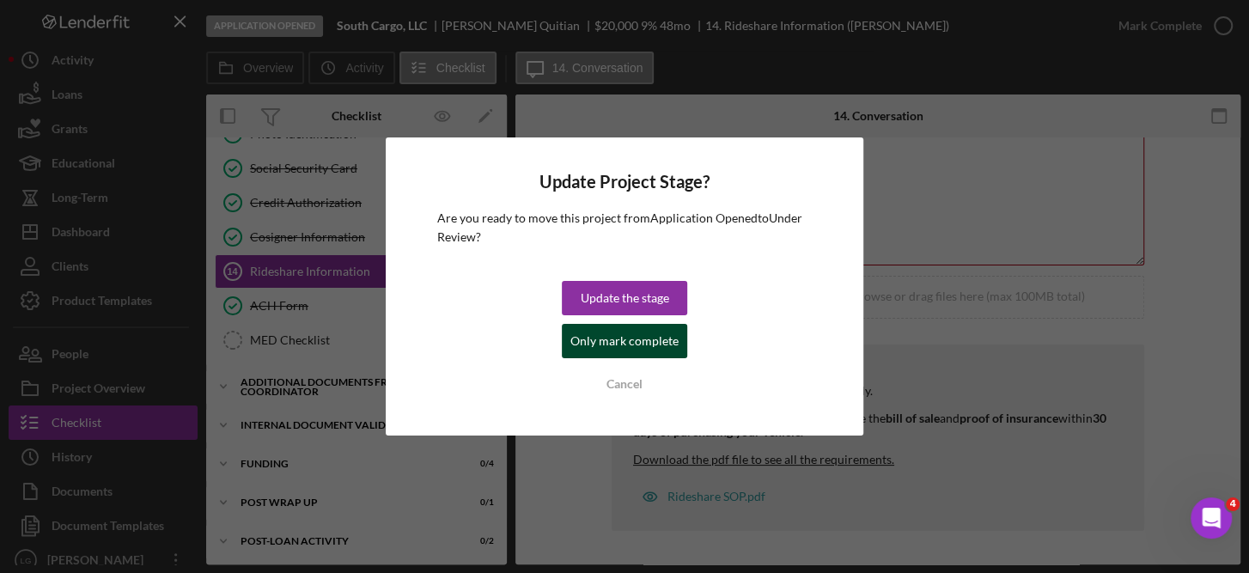
click at [672, 342] on div "Only mark complete" at bounding box center [625, 341] width 108 height 34
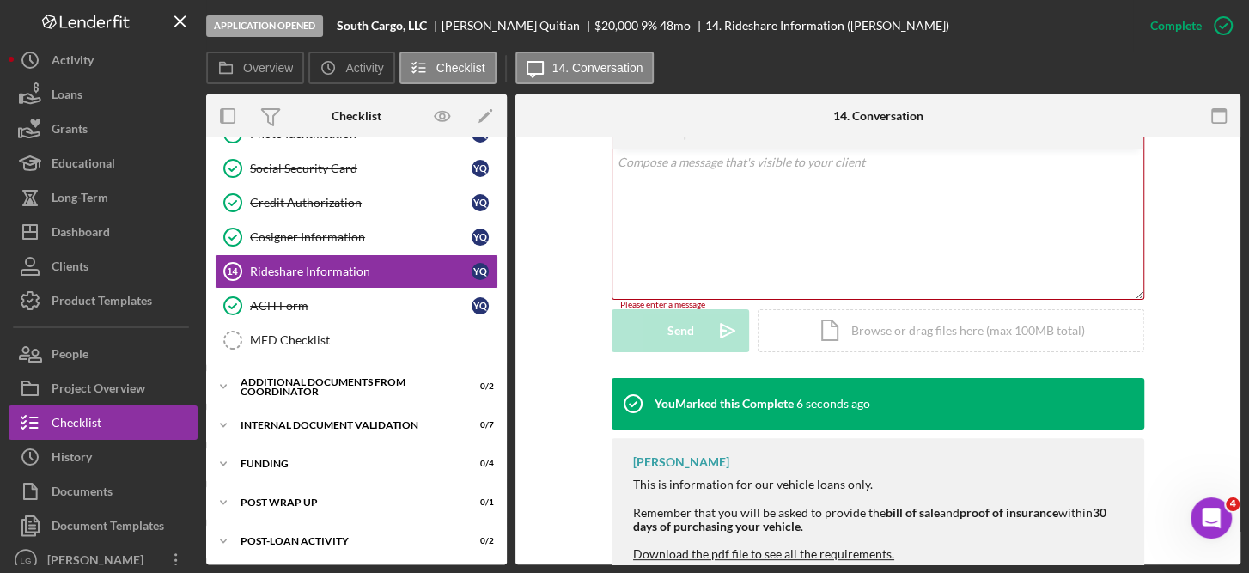
scroll to position [363, 0]
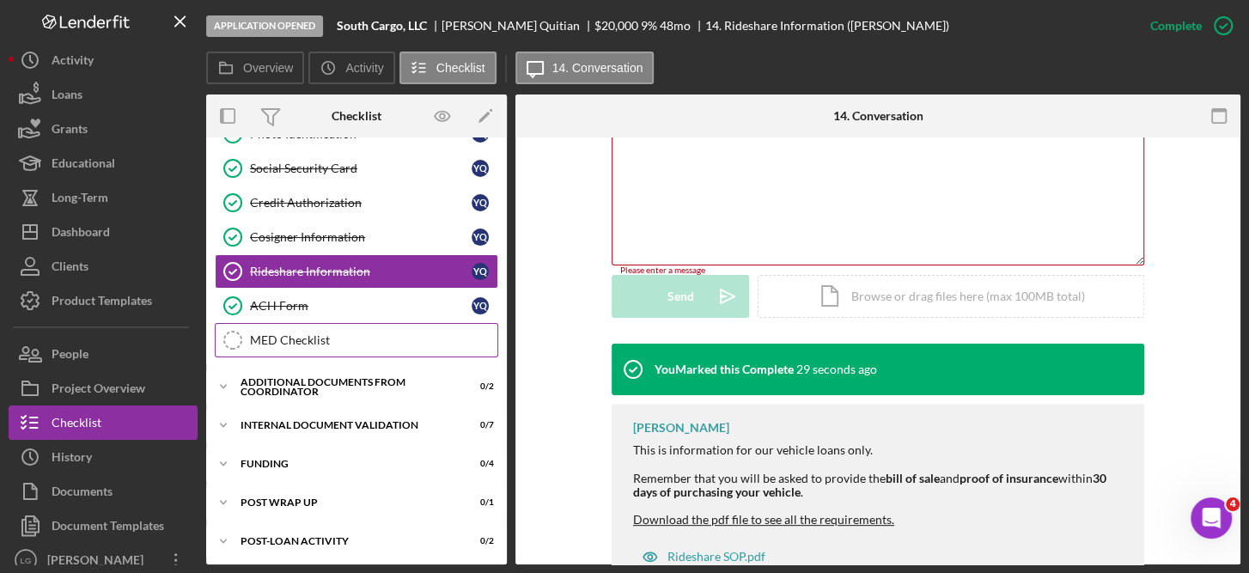
click at [310, 334] on div "MED Checklist" at bounding box center [373, 340] width 247 height 14
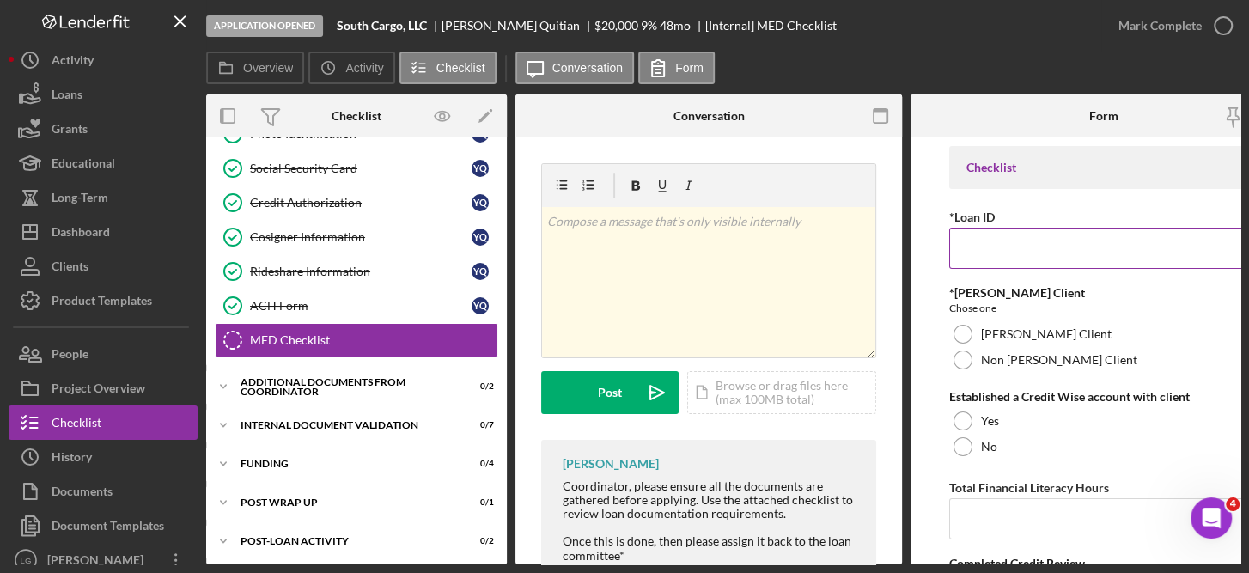
click at [979, 251] on input "*Loan ID" at bounding box center [1103, 248] width 309 height 41
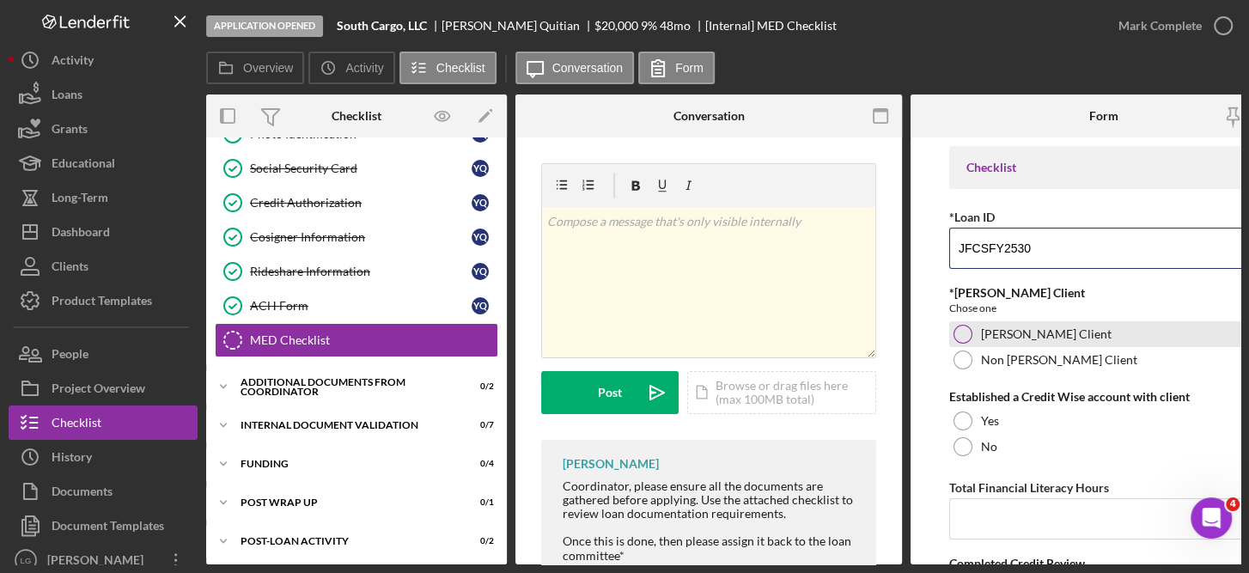
type input "JFCSFY2530"
click at [1014, 329] on label "[PERSON_NAME] Client" at bounding box center [1046, 334] width 131 height 14
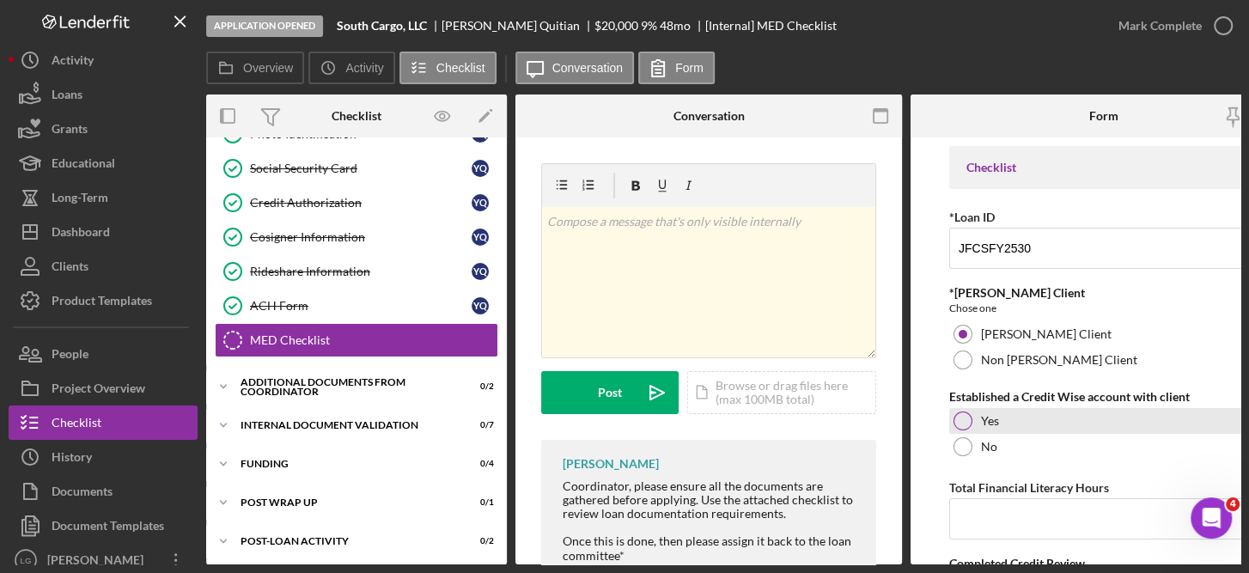
click at [968, 419] on div at bounding box center [963, 421] width 19 height 19
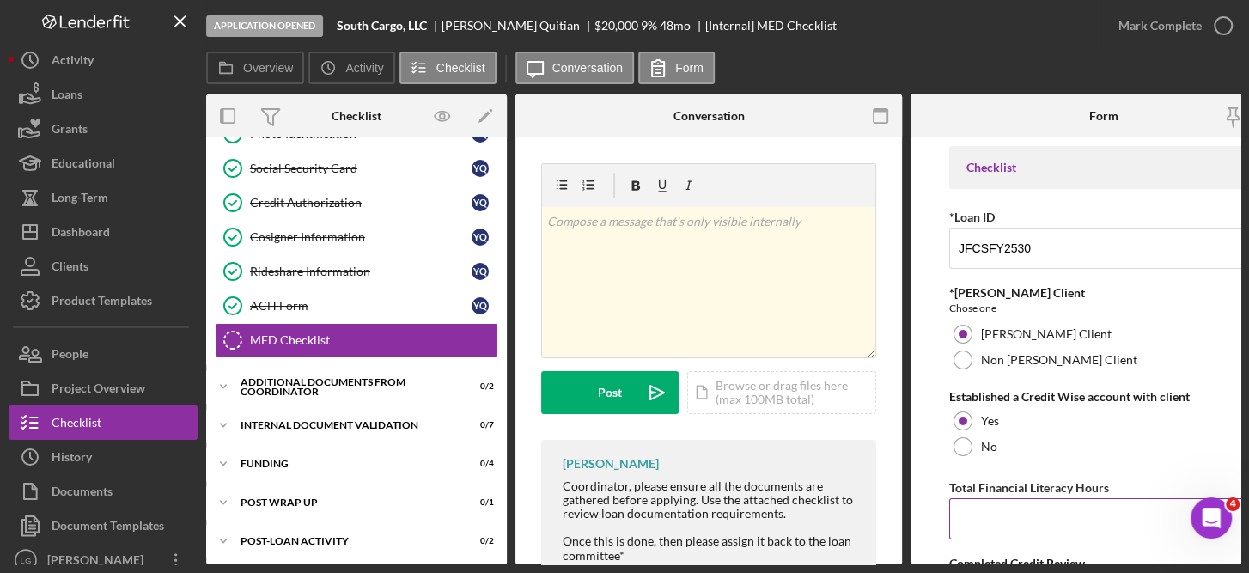
click at [999, 513] on input "Total Financial Literacy Hours" at bounding box center [1103, 518] width 309 height 41
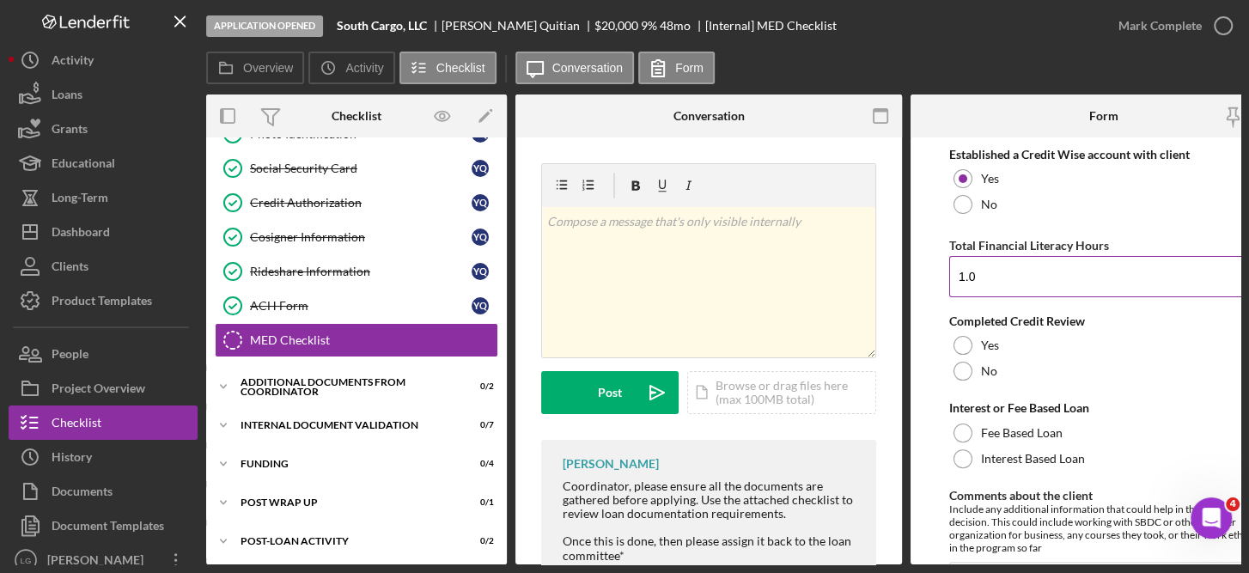
scroll to position [269, 0]
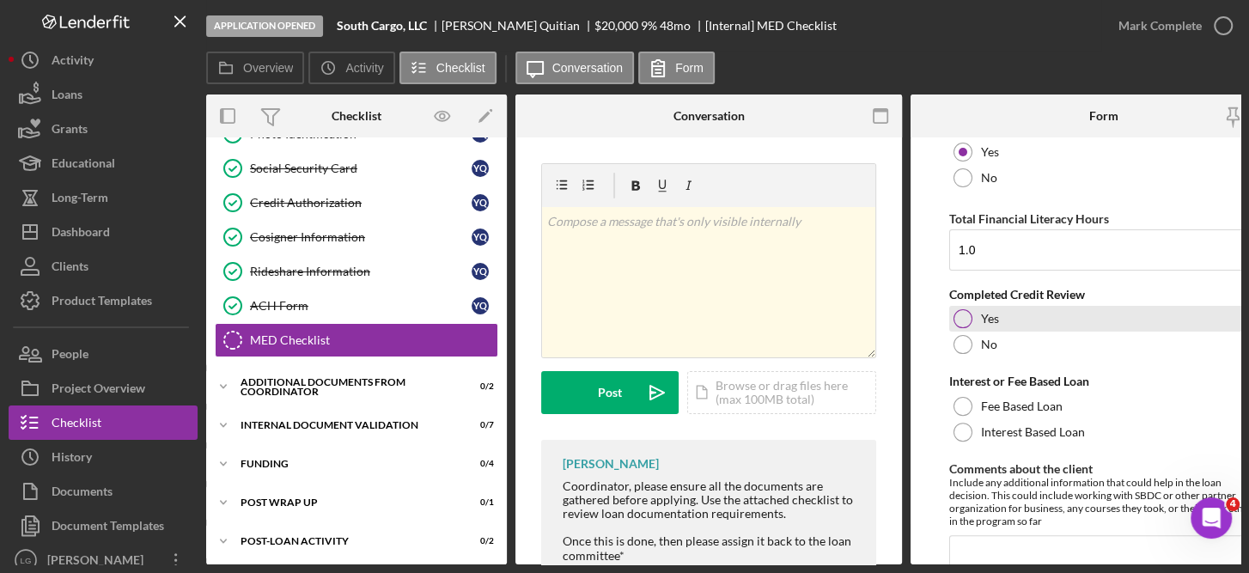
type input "1"
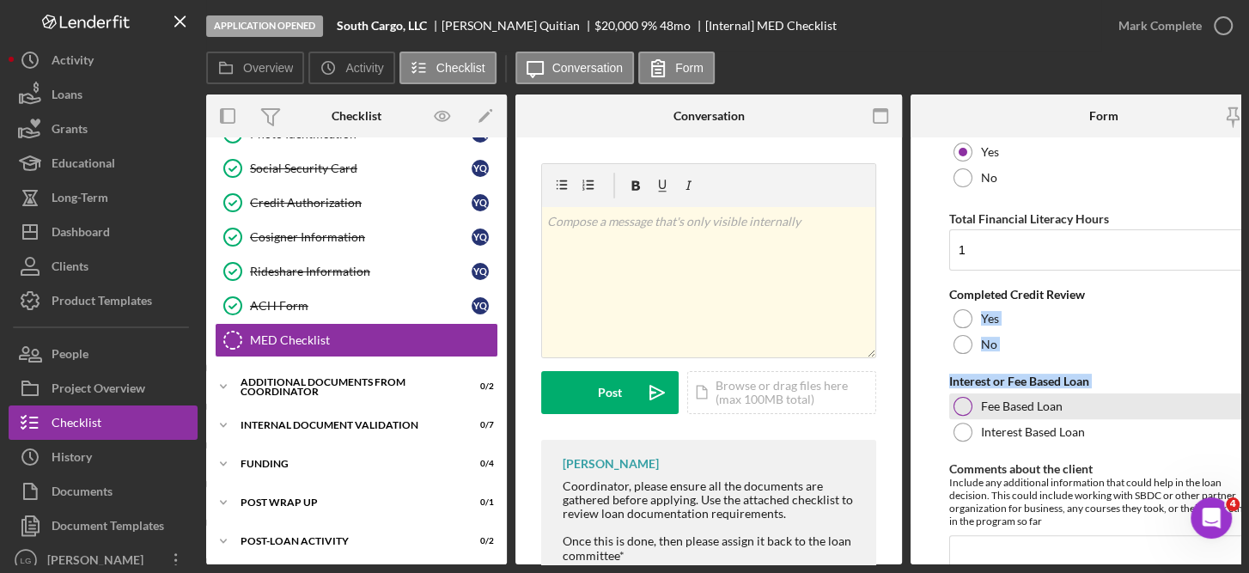
drag, startPoint x: 960, startPoint y: 310, endPoint x: 970, endPoint y: 402, distance: 92.5
click at [970, 402] on div "Checklist *Loan ID JFCSFY2530 *[PERSON_NAME] Client Chose one [PERSON_NAME] Cli…" at bounding box center [1103, 412] width 309 height 1070
click at [970, 402] on div at bounding box center [963, 406] width 19 height 19
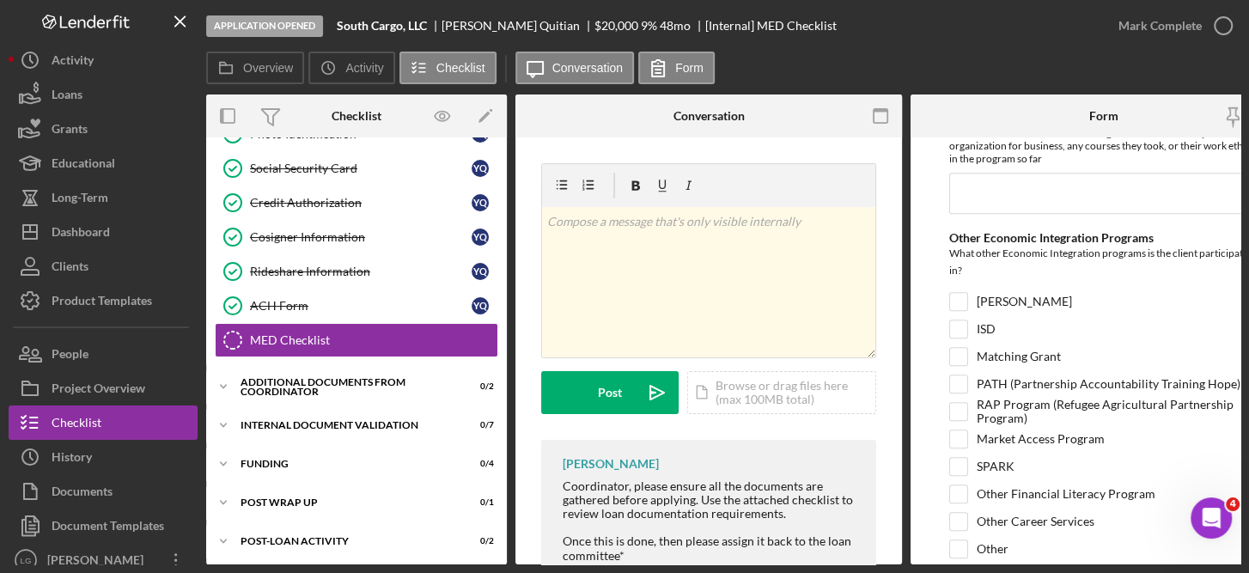
scroll to position [696, 0]
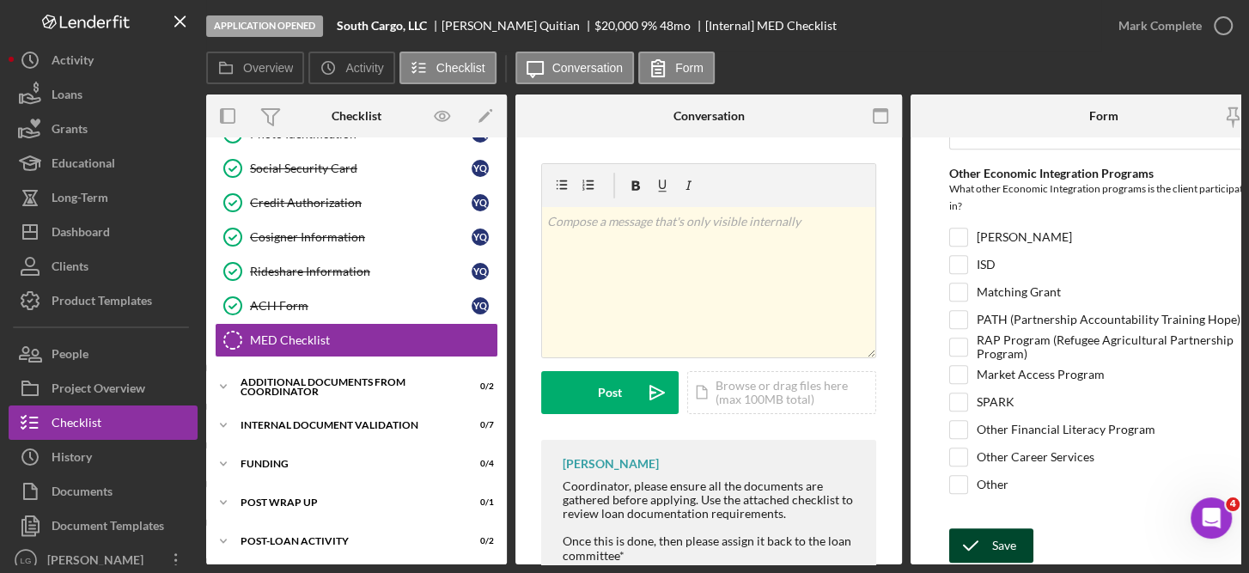
click at [992, 549] on div "Save" at bounding box center [1004, 545] width 24 height 34
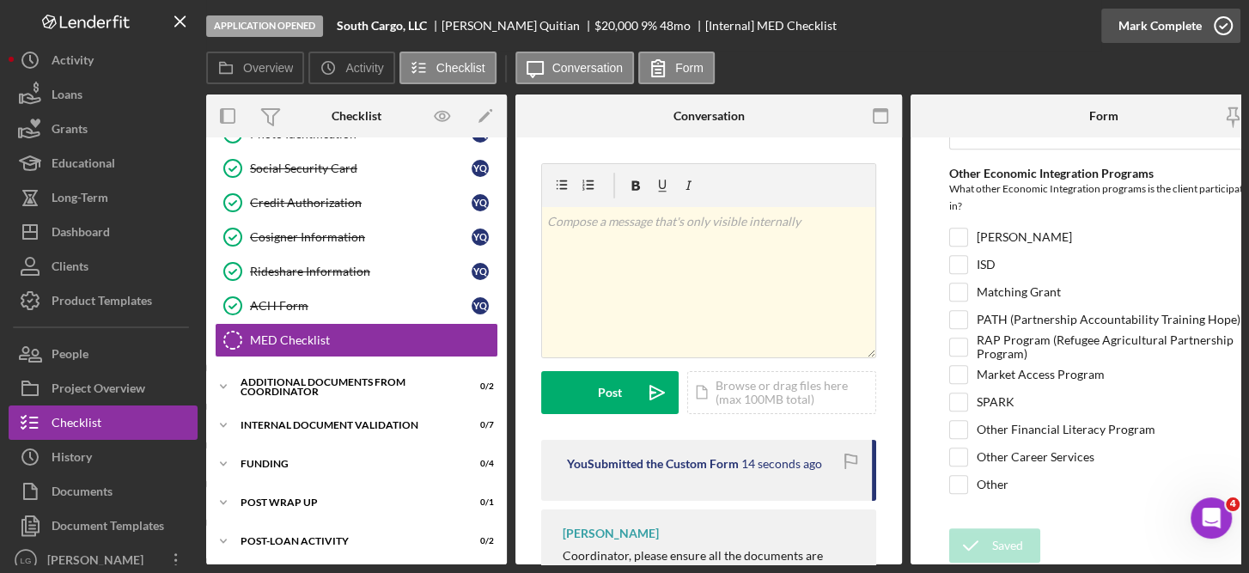
click at [1222, 17] on circle "button" at bounding box center [1223, 25] width 17 height 17
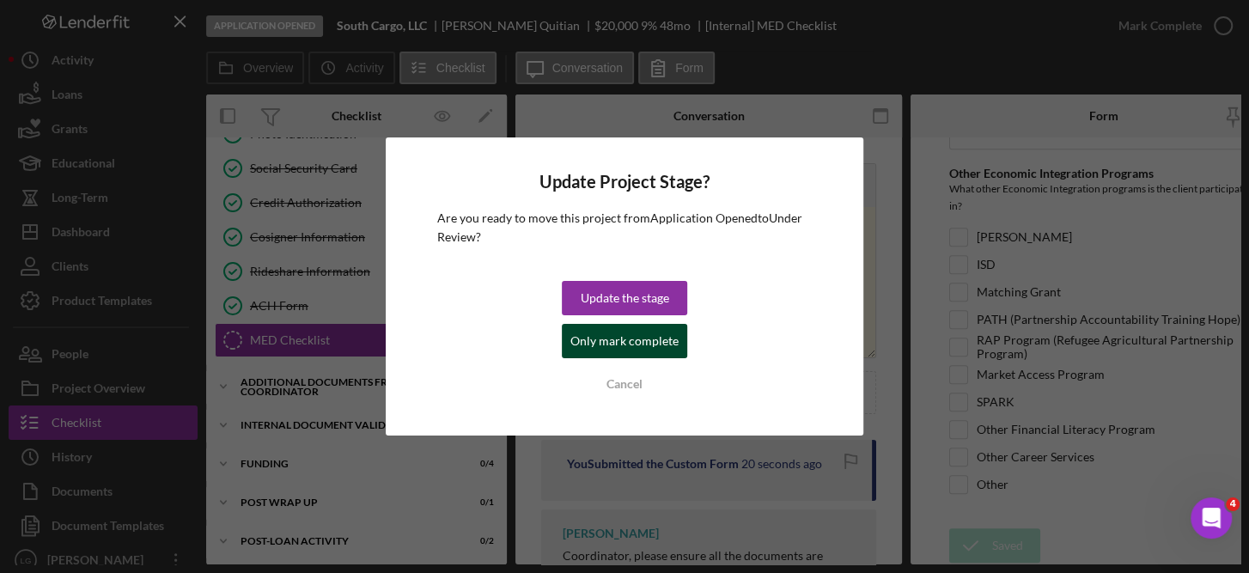
click at [638, 327] on div "Only mark complete" at bounding box center [625, 341] width 108 height 34
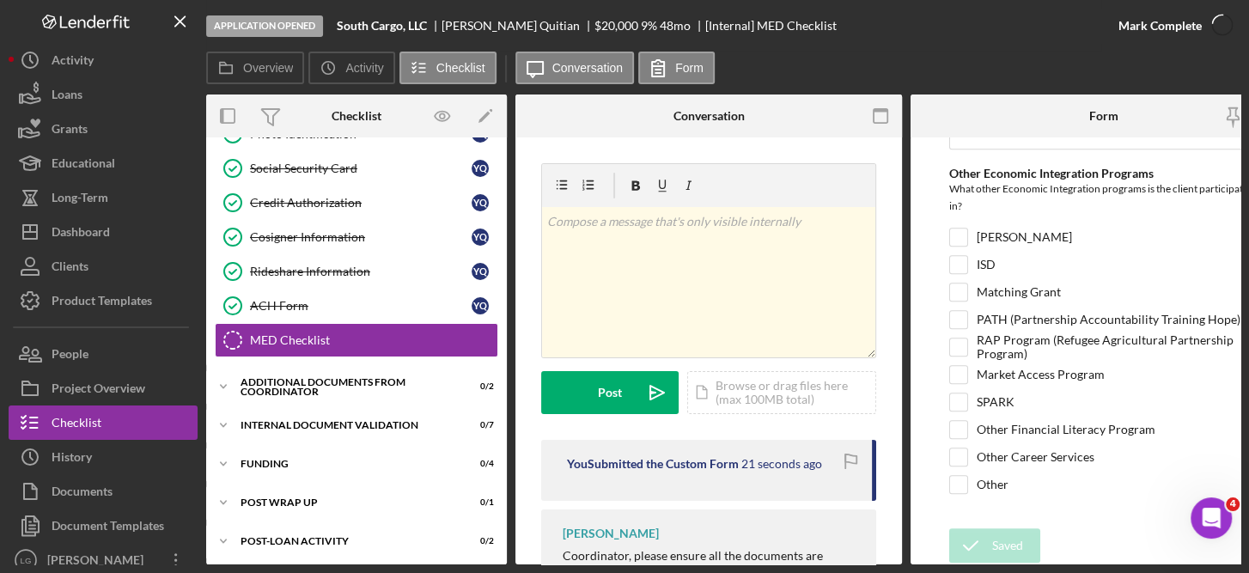
scroll to position [765, 0]
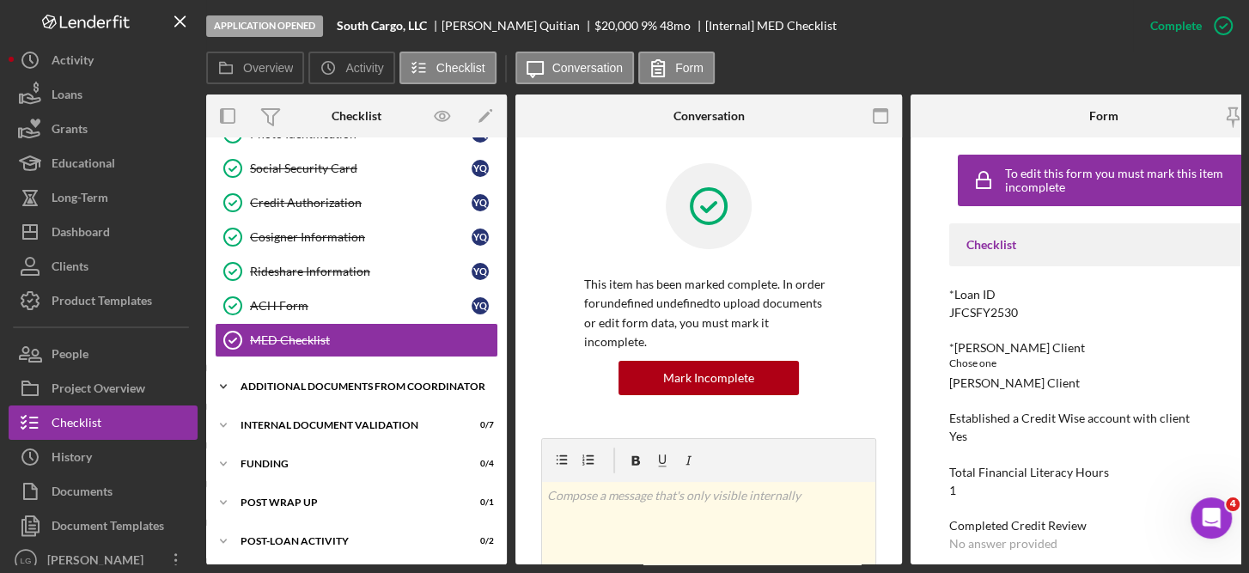
click at [304, 382] on div "Additional Documents from Coordinator" at bounding box center [363, 387] width 245 height 10
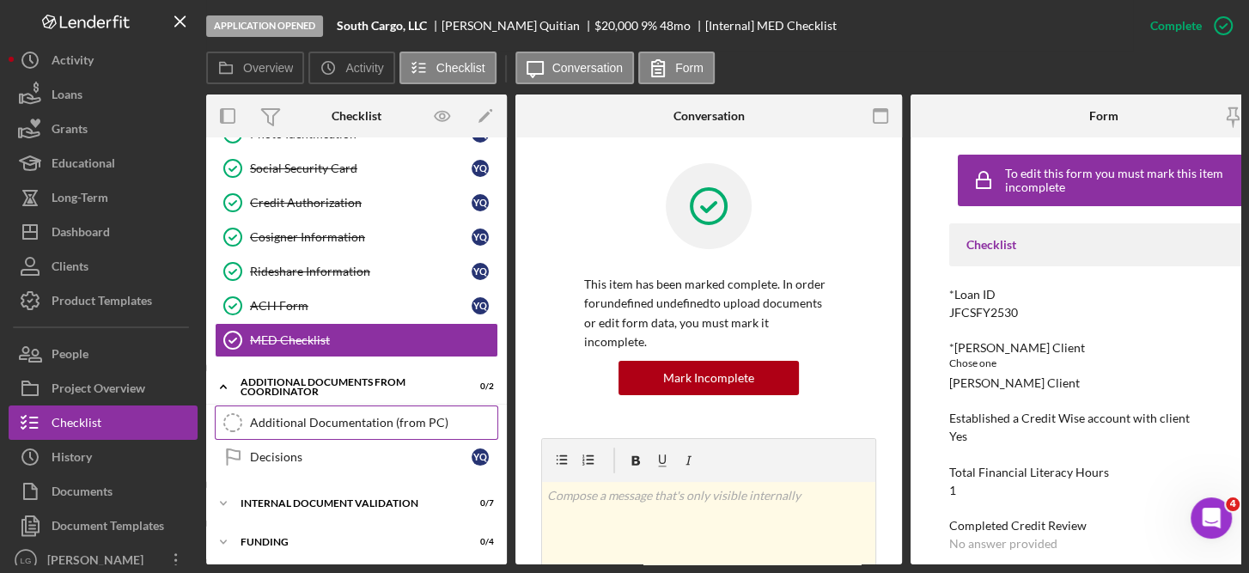
click at [321, 416] on div "Additional Documentation (from PC)" at bounding box center [373, 423] width 247 height 14
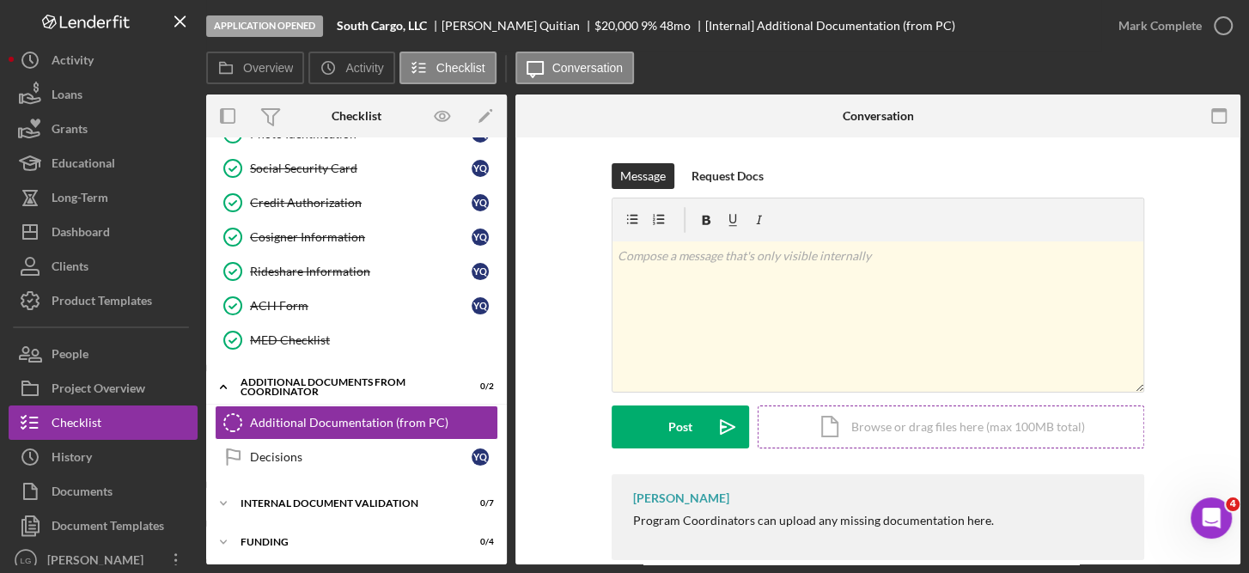
click at [890, 417] on div "Icon/Document Browse or drag files here (max 100MB total) Tap to choose files o…" at bounding box center [951, 427] width 387 height 43
click at [354, 416] on div "Additional Documentation (from PC)" at bounding box center [373, 423] width 247 height 14
click at [951, 423] on div "Icon/Document Browse or drag files here (max 100MB total) Tap to choose files o…" at bounding box center [951, 427] width 387 height 43
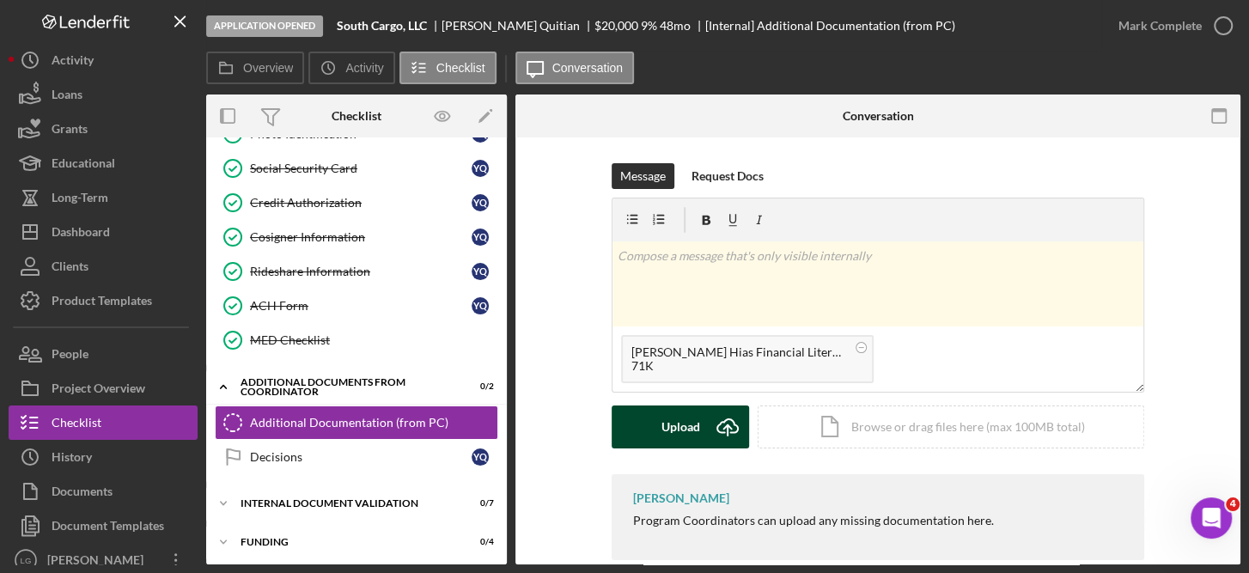
click at [693, 428] on div "Upload" at bounding box center [681, 427] width 39 height 43
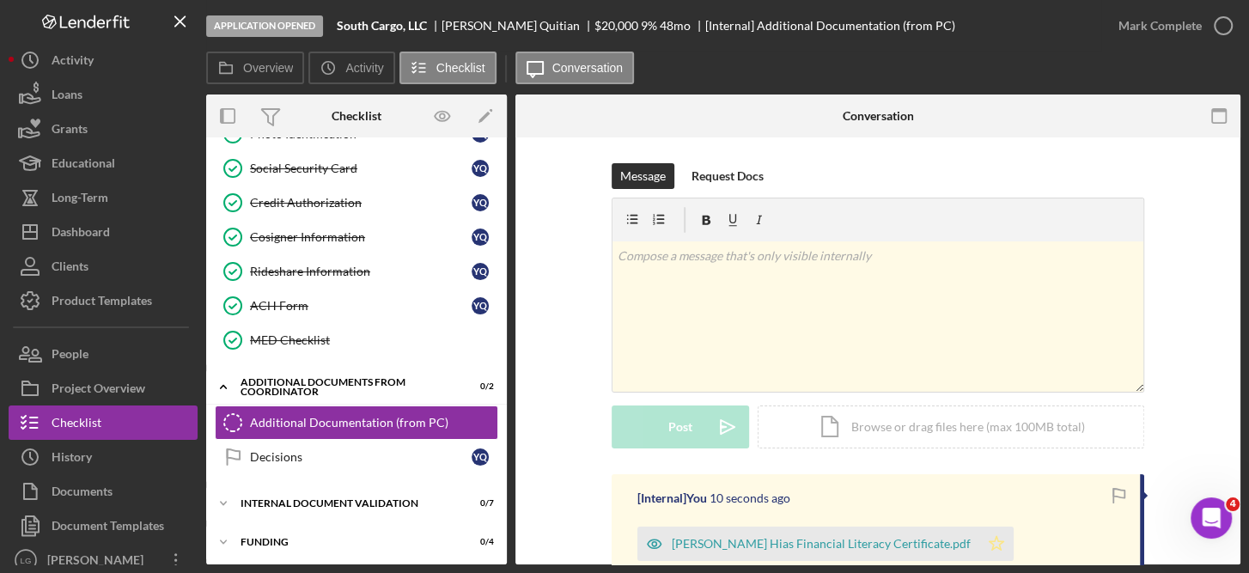
click at [980, 543] on icon "Icon/Star" at bounding box center [997, 544] width 34 height 34
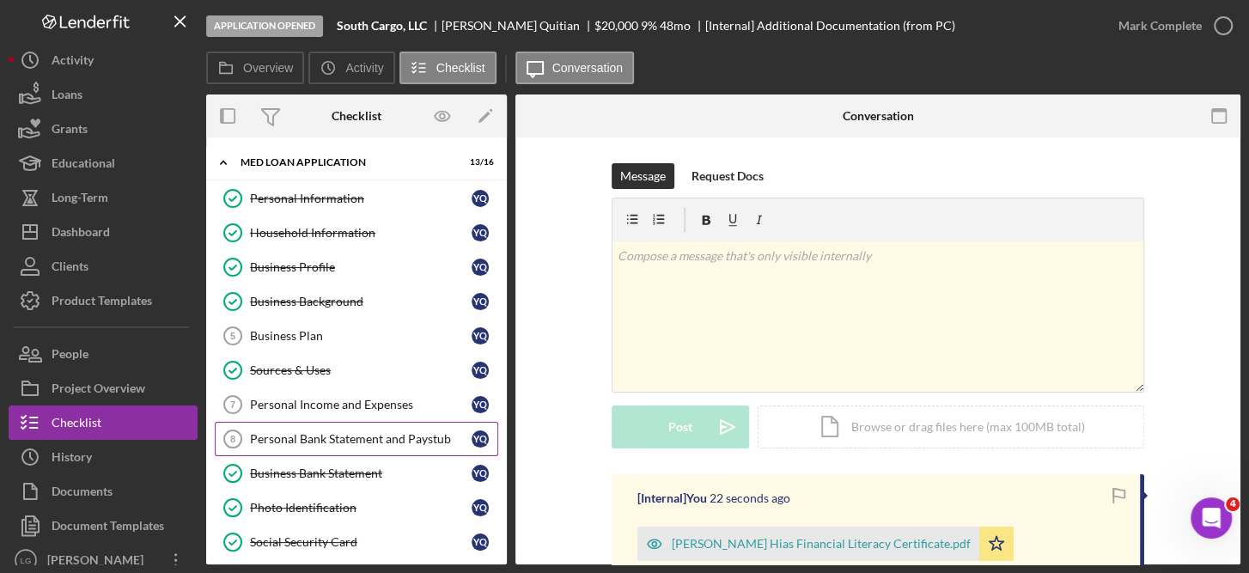
click at [429, 439] on div "Personal Bank Statement and Paystub" at bounding box center [361, 439] width 222 height 14
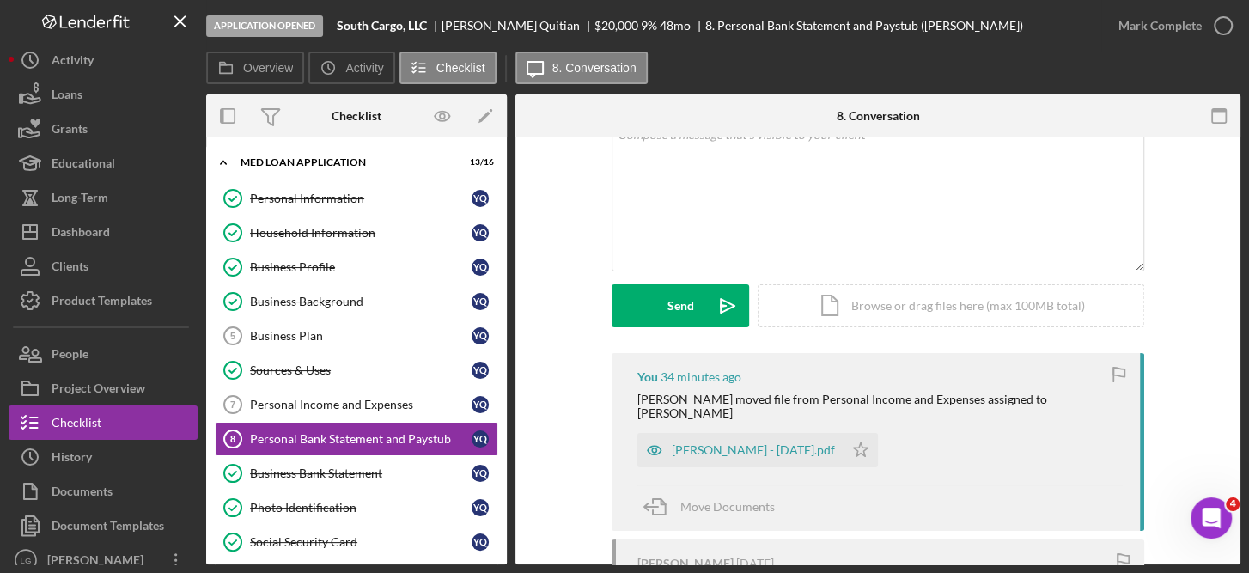
scroll to position [123, 0]
click at [854, 441] on polygon "button" at bounding box center [861, 448] width 15 height 14
click at [878, 303] on div "Icon/Document Browse or drag files here (max 100MB total) Tap to choose files o…" at bounding box center [951, 304] width 387 height 43
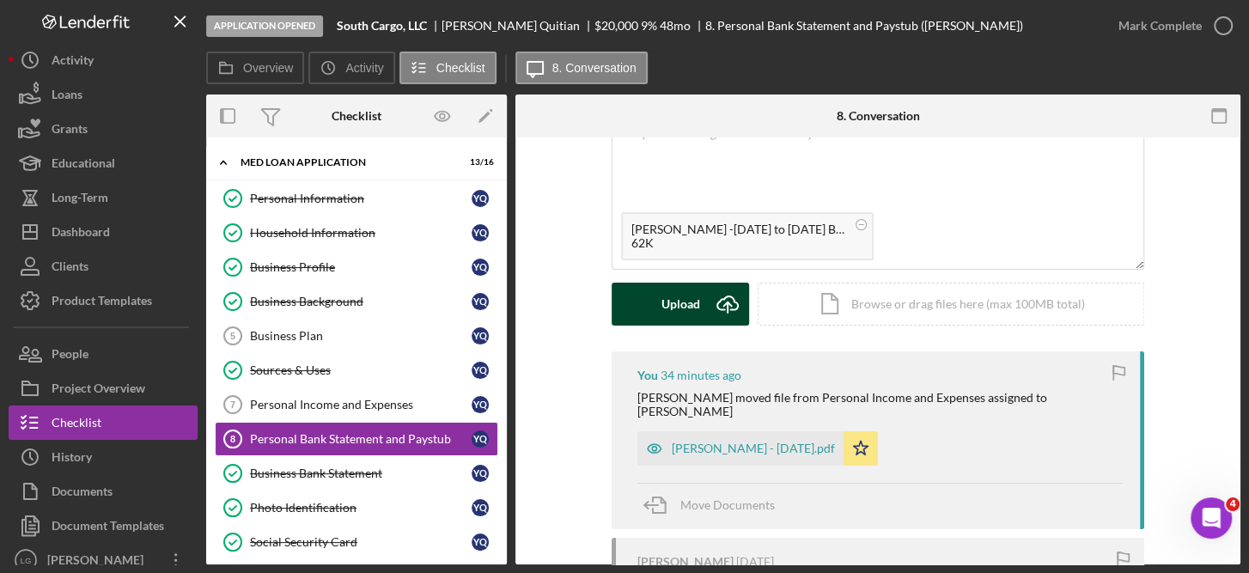
click at [696, 298] on div "Upload" at bounding box center [681, 304] width 39 height 43
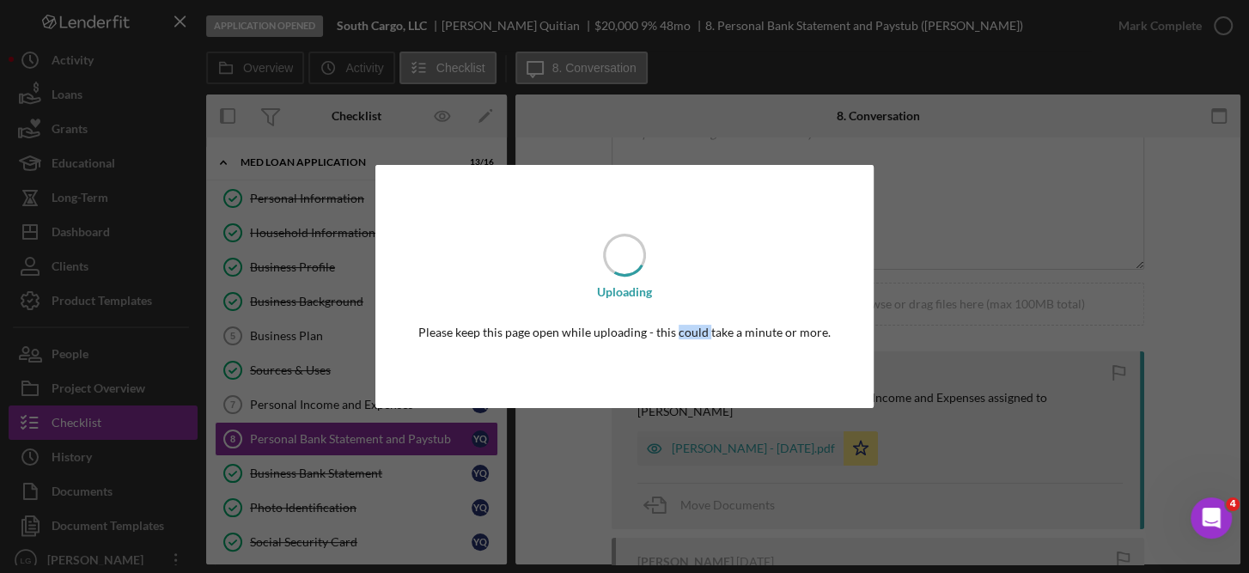
click at [696, 298] on div "Uploading Please keep this page open while uploading - this could take a minute…" at bounding box center [624, 286] width 498 height 242
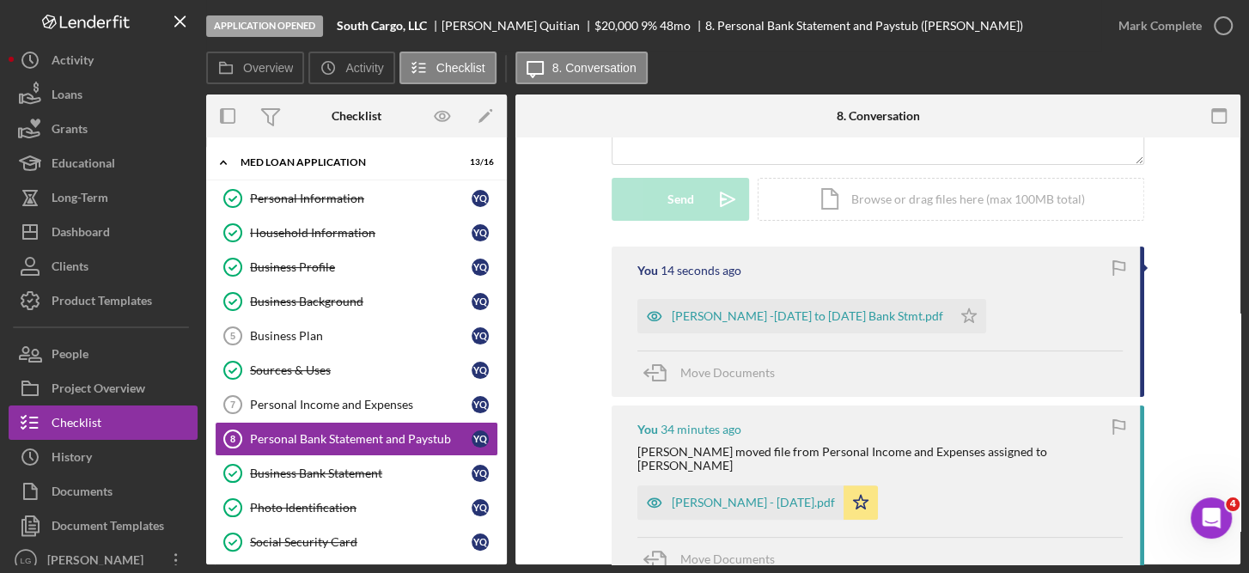
scroll to position [230, 0]
click at [952, 312] on icon "Icon/Star" at bounding box center [969, 313] width 34 height 34
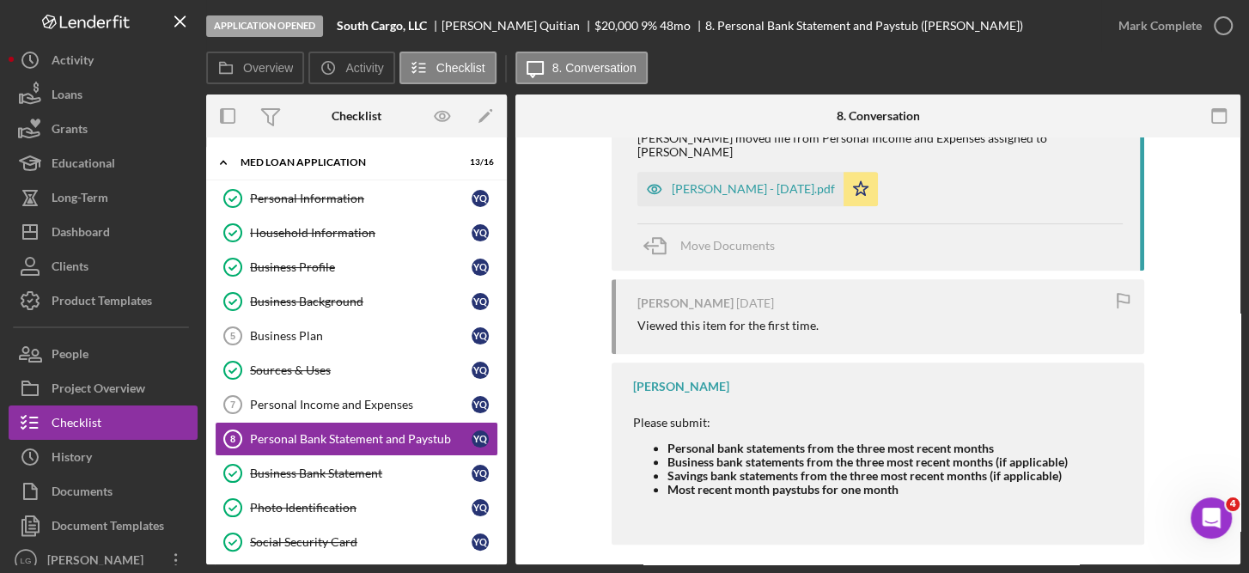
click at [1227, 166] on div "Visible to Client Internal Request Docs v Color teal Color pink Remove color Ad…" at bounding box center [878, 87] width 725 height 983
click at [363, 199] on div "Personal Information" at bounding box center [361, 199] width 222 height 14
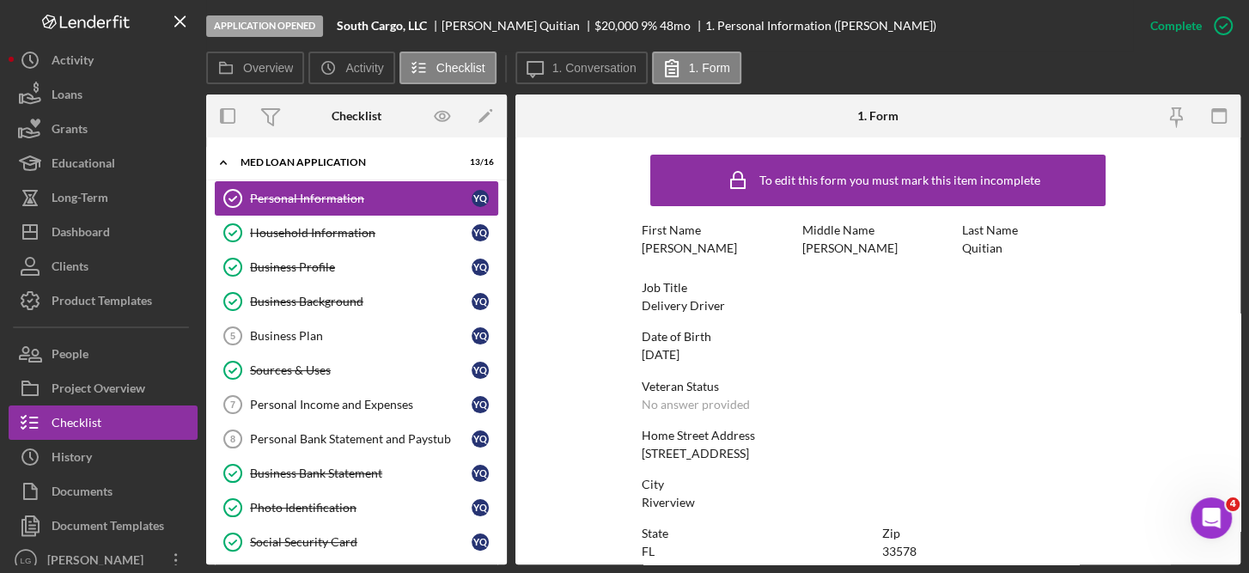
click at [345, 194] on div "Personal Information" at bounding box center [361, 199] width 222 height 14
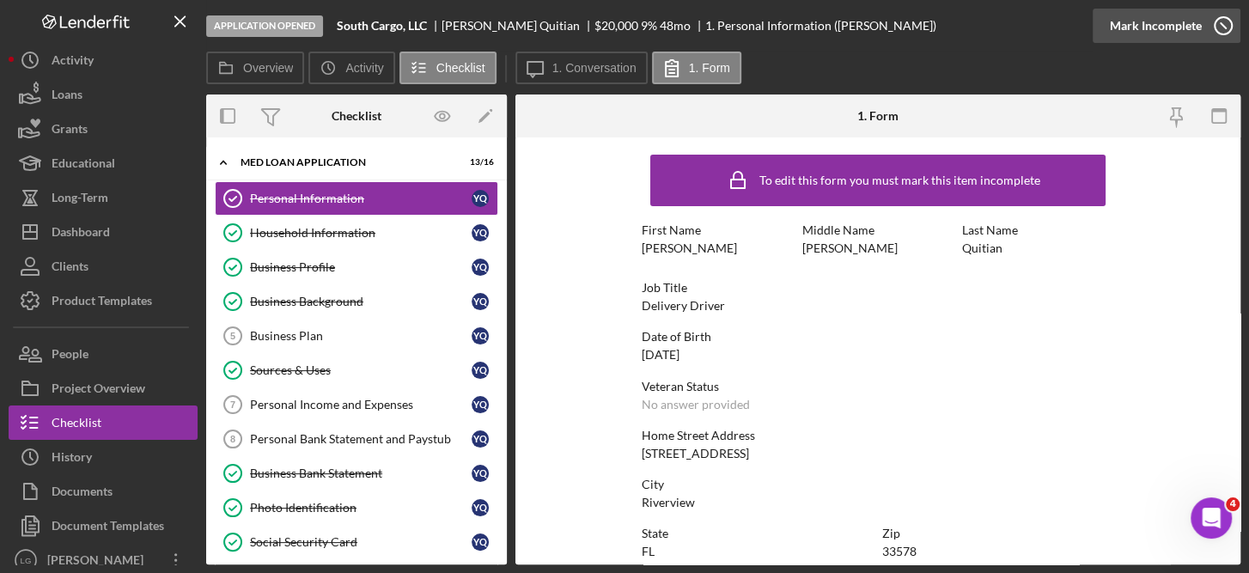
click at [1230, 21] on icon "button" at bounding box center [1223, 25] width 43 height 43
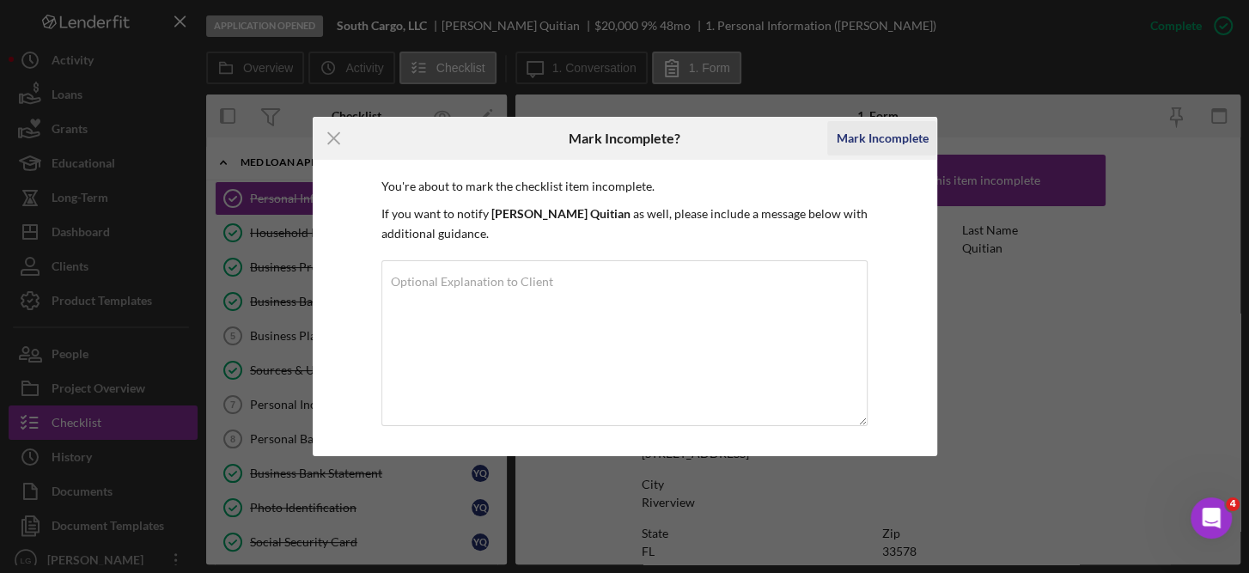
click at [879, 140] on div "Mark Incomplete" at bounding box center [882, 138] width 92 height 34
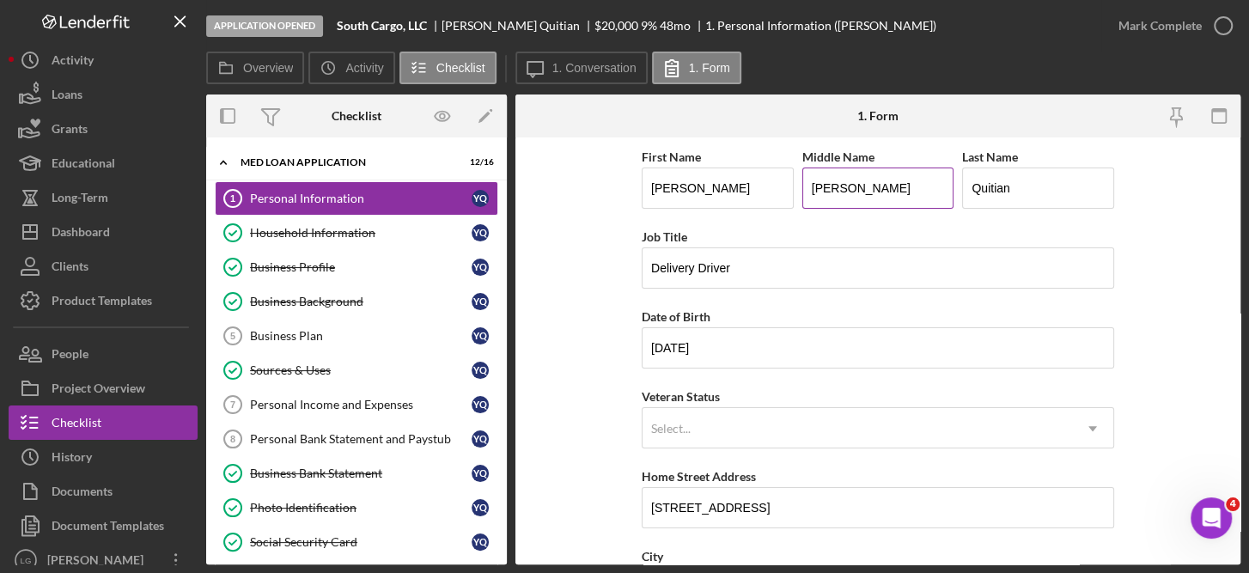
click at [865, 182] on input "[PERSON_NAME]" at bounding box center [879, 188] width 152 height 41
type input "[PERSON_NAME]"
click at [970, 186] on input "Quitian" at bounding box center [1038, 188] width 152 height 41
type input "[PERSON_NAME]"
click at [648, 264] on input "Delivery Driver" at bounding box center [878, 267] width 473 height 41
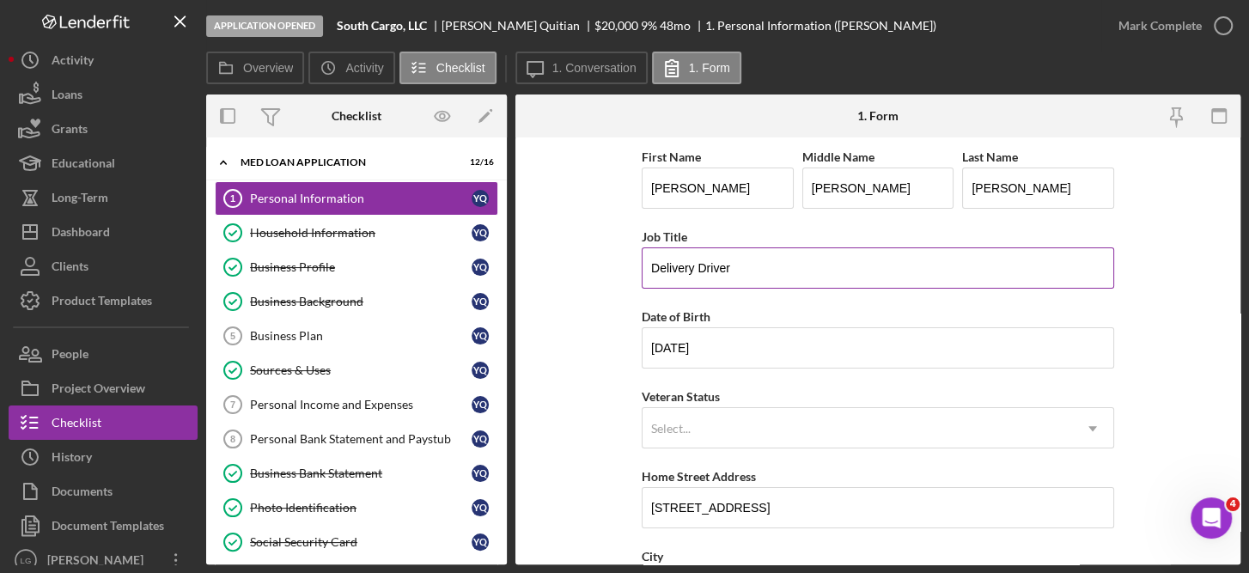
click at [648, 264] on input "Delivery Driver" at bounding box center [878, 267] width 473 height 41
click at [939, 271] on input "Self-Employed Delivery Driver" at bounding box center [878, 267] width 473 height 41
type input "Self-Employed Delivery Driver"
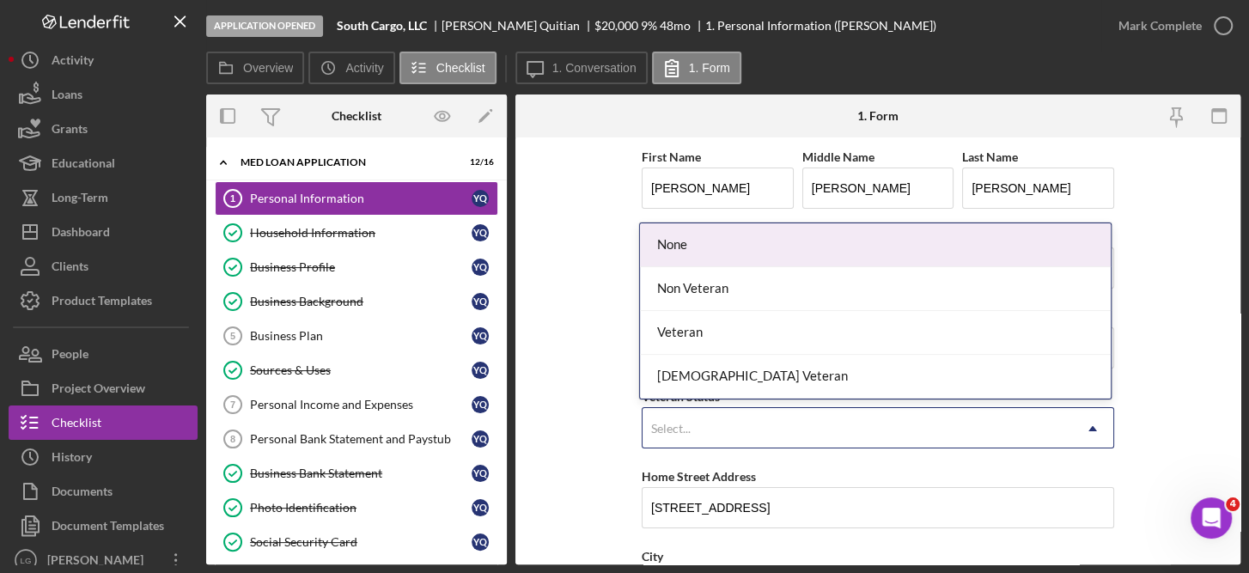
click at [1099, 429] on icon "Icon/Dropdown Arrow" at bounding box center [1092, 428] width 41 height 41
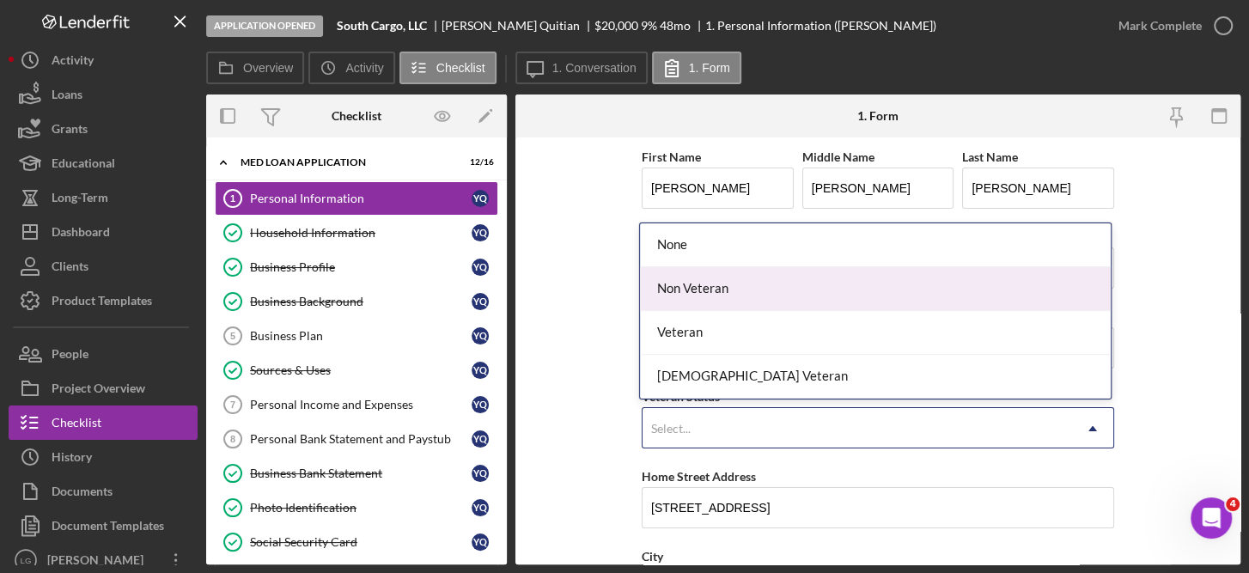
click at [696, 288] on div "Non Veteran" at bounding box center [875, 289] width 471 height 44
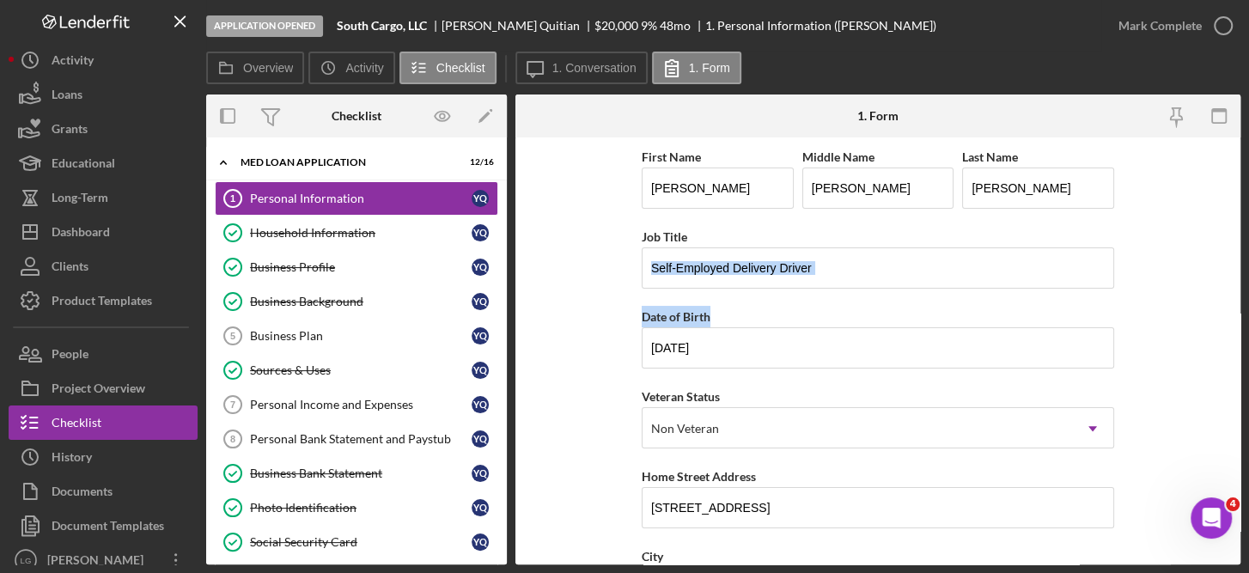
drag, startPoint x: 1242, startPoint y: 265, endPoint x: 1251, endPoint y: 331, distance: 66.7
click at [1248, 331] on html "Application Opened South Cargo, LLC [PERSON_NAME] $20,000 $20,000 9 % 48 mo 1. …" at bounding box center [624, 286] width 1249 height 573
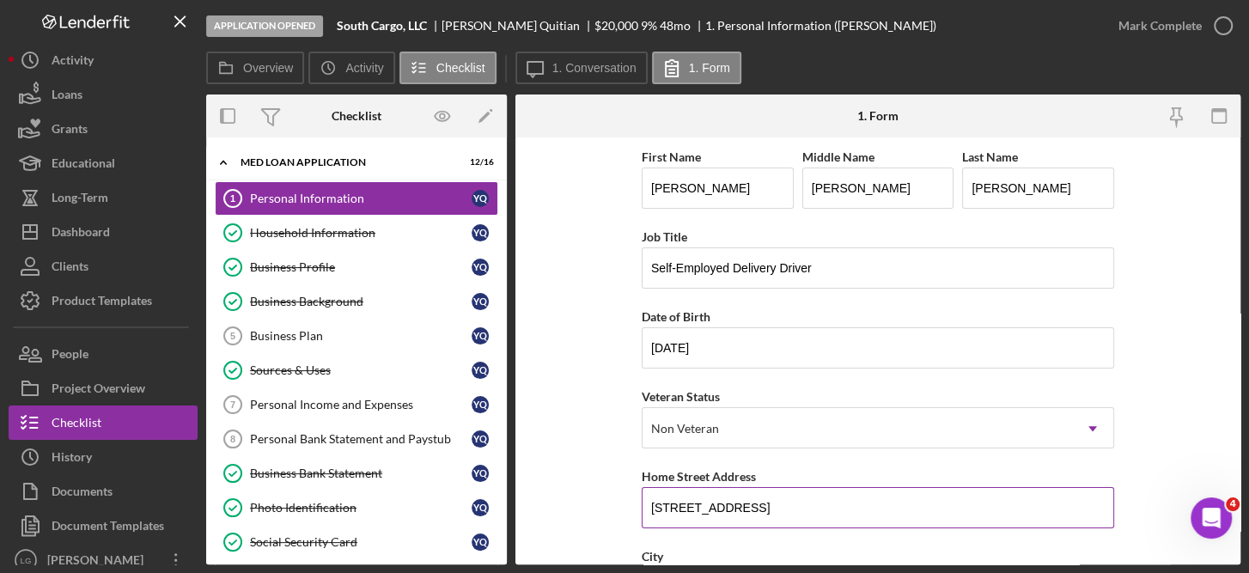
click at [819, 503] on input "[STREET_ADDRESS]" at bounding box center [878, 507] width 473 height 41
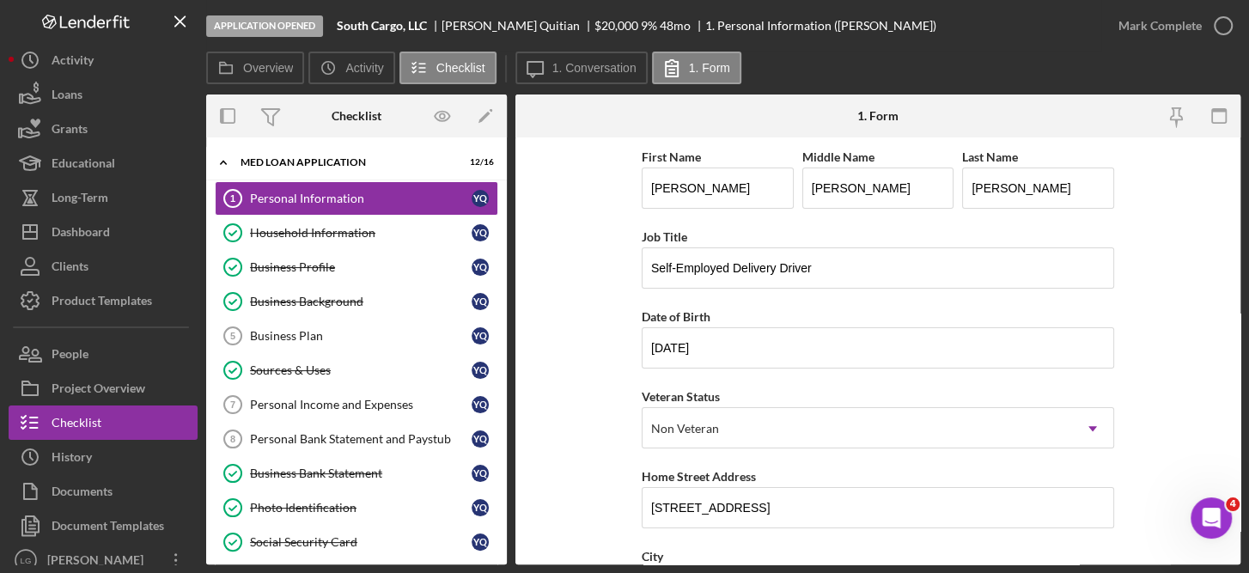
click at [1230, 334] on form "First Name [PERSON_NAME] Middle Name [PERSON_NAME] Name [PERSON_NAME] Job Title…" at bounding box center [878, 350] width 725 height 427
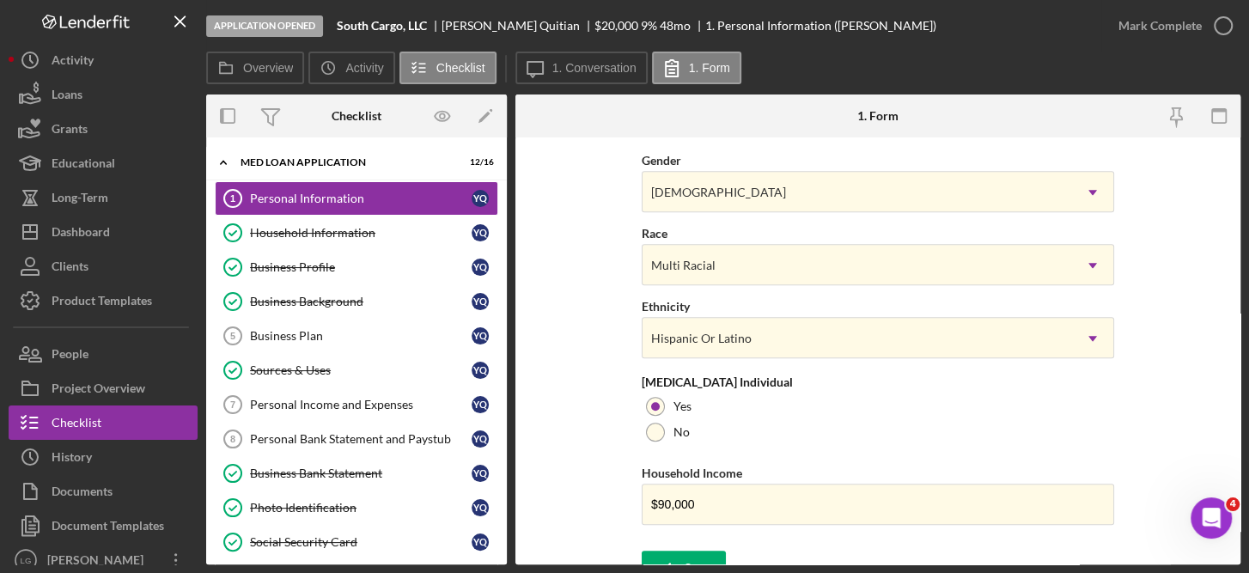
scroll to position [717, 0]
